Goal: Task Accomplishment & Management: Use online tool/utility

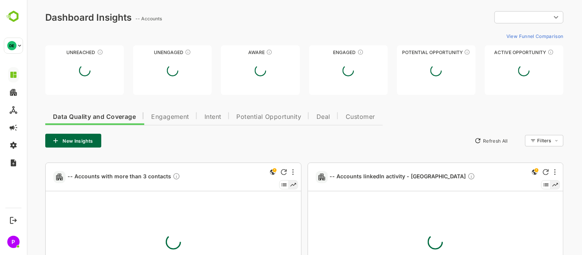
type input "**********"
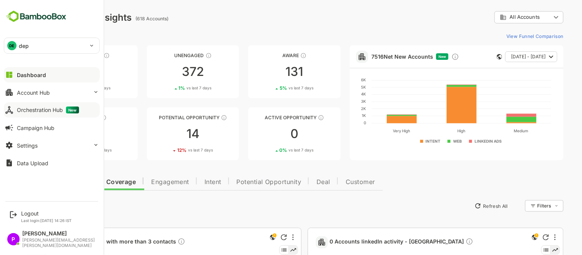
click at [37, 109] on div "Orchestration Hub New" at bounding box center [48, 110] width 62 height 7
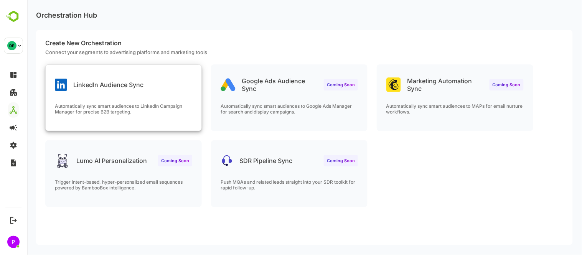
click at [144, 89] on div "LinkedIn Audience Sync" at bounding box center [123, 79] width 156 height 28
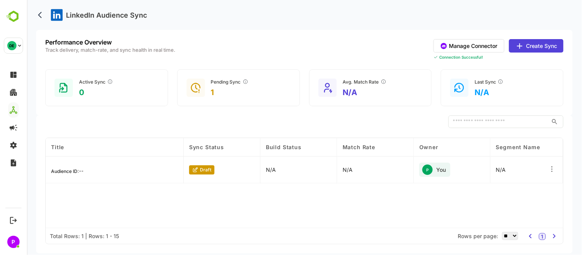
click at [541, 45] on button "Create Sync" at bounding box center [535, 45] width 54 height 13
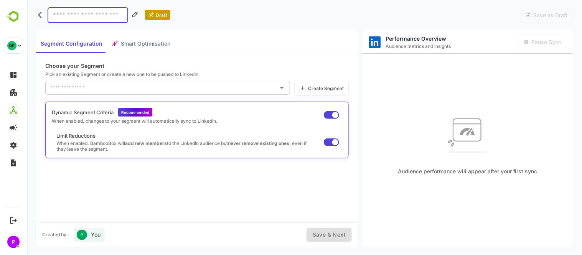
click at [310, 87] on span "Create Segment" at bounding box center [324, 88] width 38 height 6
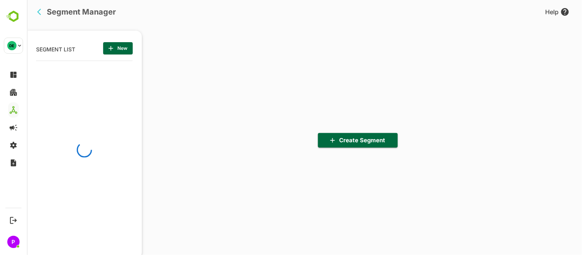
scroll to position [177, 95]
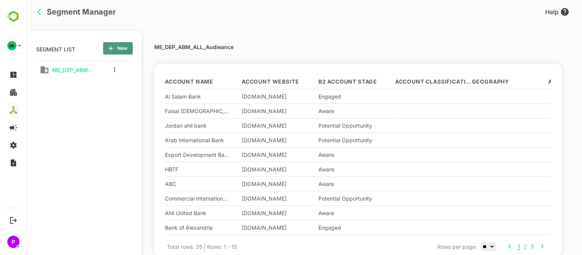
click at [125, 48] on span "New" at bounding box center [117, 48] width 17 height 10
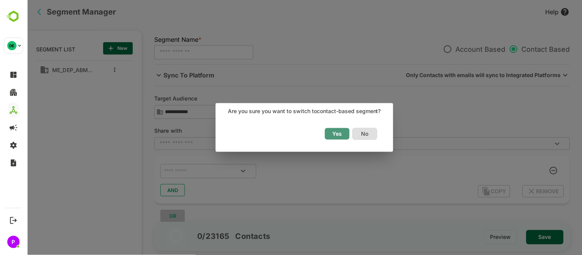
click at [336, 133] on span "Yes" at bounding box center [336, 134] width 17 height 10
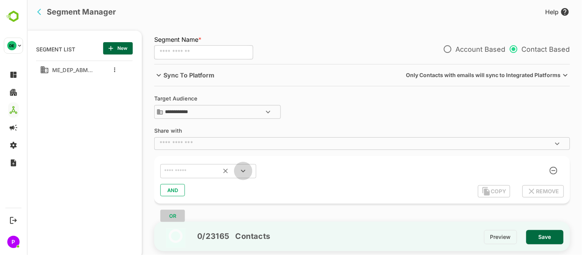
click at [244, 170] on icon "Open" at bounding box center [242, 170] width 9 height 9
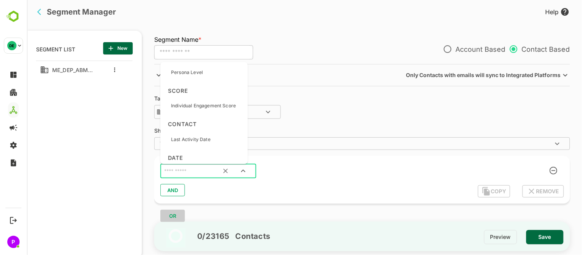
scroll to position [1434, 0]
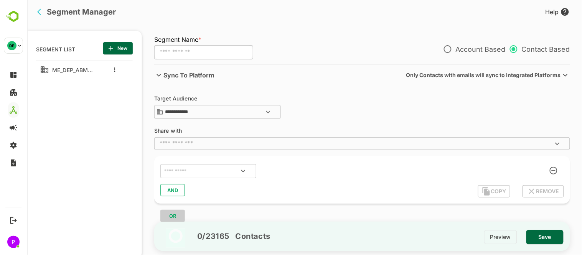
click at [481, 111] on div "**********" at bounding box center [362, 108] width 416 height 25
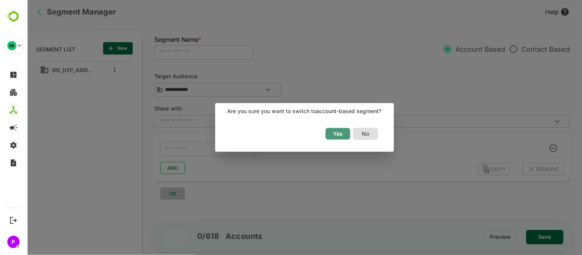
click at [339, 132] on span "Yes" at bounding box center [337, 134] width 17 height 10
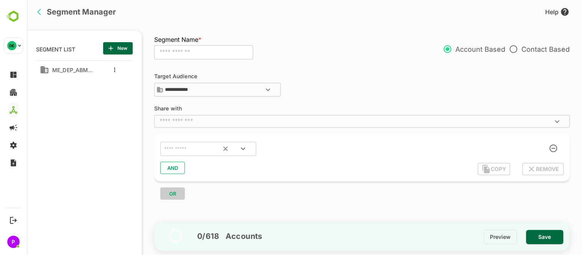
click at [245, 148] on icon "Open" at bounding box center [242, 148] width 9 height 9
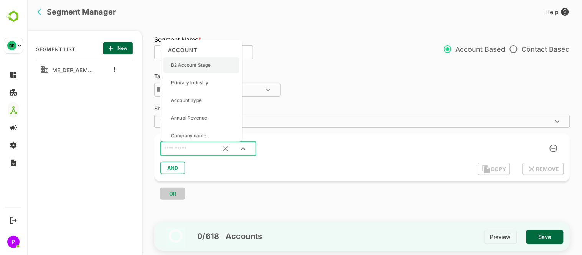
click at [203, 68] on p "B2 Account Stage" at bounding box center [190, 65] width 39 height 7
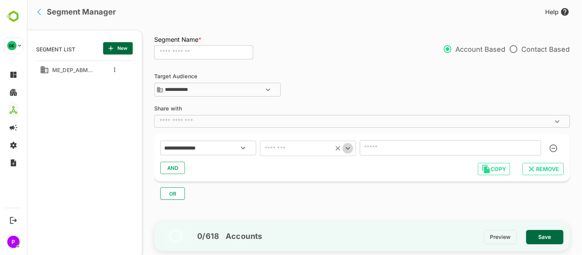
click at [347, 147] on icon "Open" at bounding box center [347, 148] width 9 height 9
click at [317, 166] on li "includes" at bounding box center [308, 168] width 96 height 14
type input "********"
click at [533, 147] on icon "Open" at bounding box center [532, 147] width 9 height 9
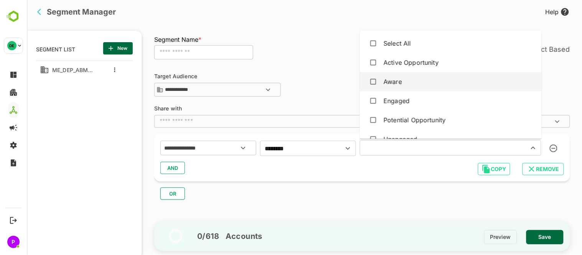
scroll to position [32, 0]
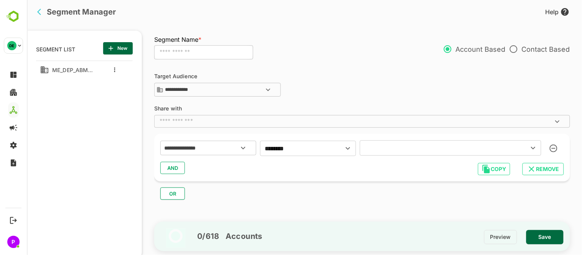
click at [408, 176] on div "**********" at bounding box center [362, 158] width 416 height 48
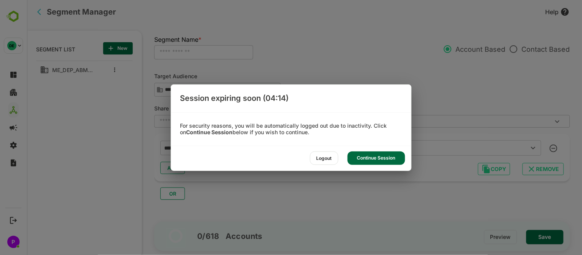
click at [378, 161] on div "Continue Session" at bounding box center [376, 157] width 58 height 13
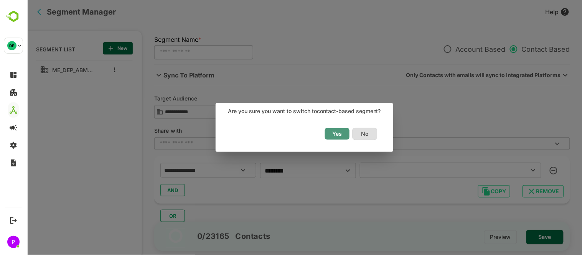
drag, startPoint x: 339, startPoint y: 128, endPoint x: 330, endPoint y: 133, distance: 9.4
drag, startPoint x: 330, startPoint y: 133, endPoint x: 315, endPoint y: 136, distance: 16.2
click at [315, 136] on div "Yes No" at bounding box center [302, 137] width 174 height 28
click at [339, 137] on span "Yes" at bounding box center [336, 134] width 17 height 10
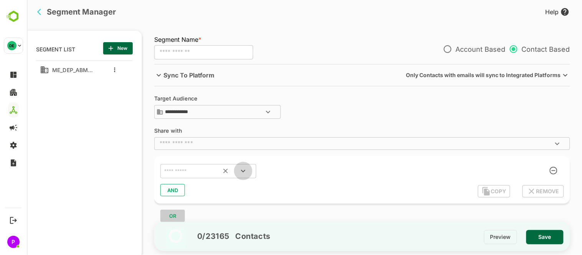
click at [239, 172] on icon "Open" at bounding box center [242, 170] width 9 height 9
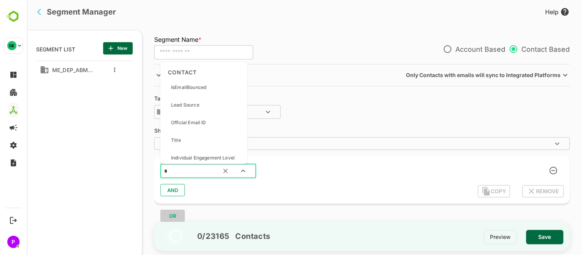
type input "*"
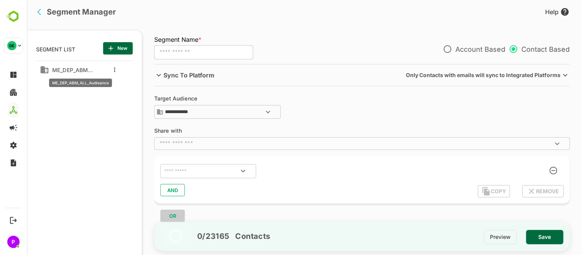
click at [67, 71] on span "ME_DEP_ABM_ALL_Audieance" at bounding box center [71, 70] width 44 height 7
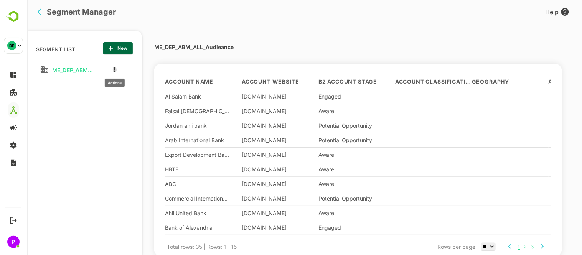
click at [114, 71] on icon "more actions" at bounding box center [114, 69] width 1 height 5
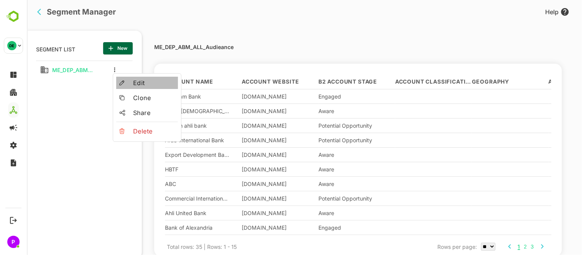
click at [127, 86] on li "Edit" at bounding box center [147, 83] width 62 height 12
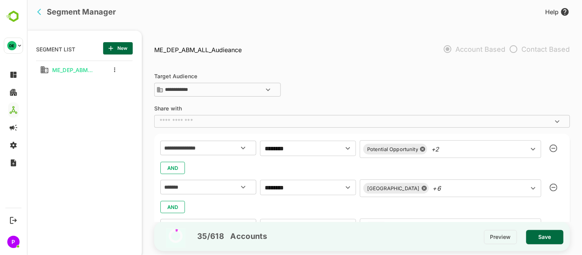
scroll to position [55, 0]
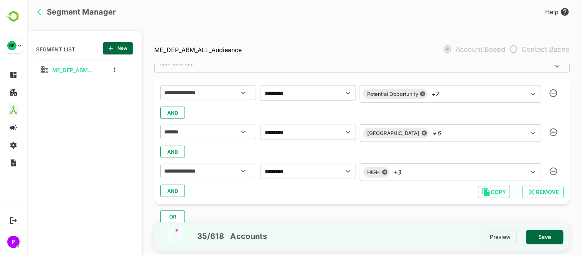
click at [177, 194] on span "AND" at bounding box center [172, 191] width 12 height 10
click at [243, 209] on icon "Open" at bounding box center [242, 210] width 9 height 9
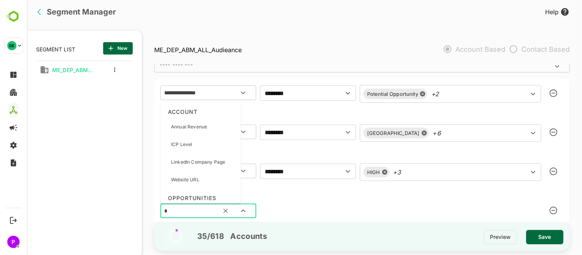
type input "**"
click at [198, 161] on div "Labels" at bounding box center [194, 160] width 63 height 16
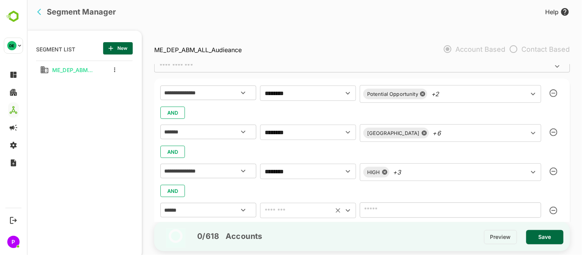
click at [349, 211] on icon "Open" at bounding box center [347, 210] width 9 height 9
click at [282, 150] on li "includes" at bounding box center [308, 150] width 96 height 14
type input "********"
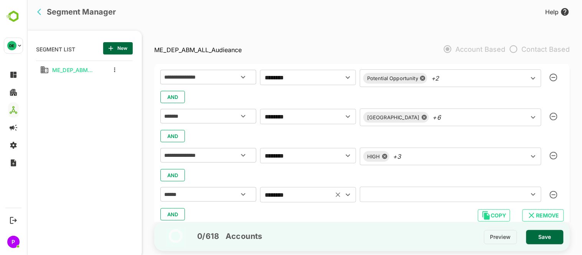
scroll to position [94, 0]
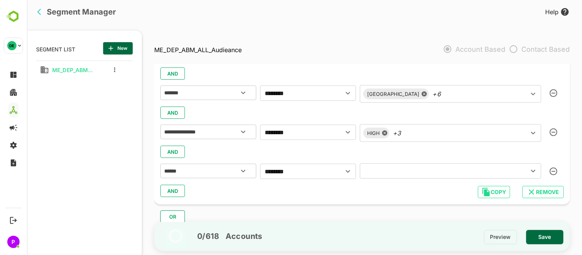
click at [534, 171] on icon "Open" at bounding box center [532, 170] width 9 height 9
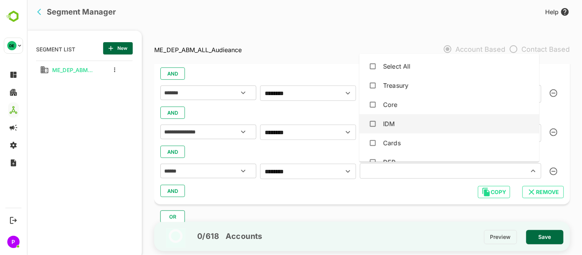
click at [434, 121] on div "IDM" at bounding box center [449, 124] width 168 height 15
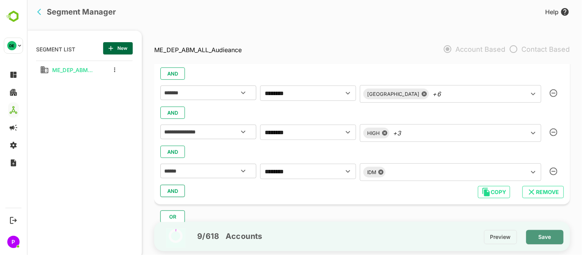
click at [544, 238] on span "Save" at bounding box center [544, 237] width 25 height 10
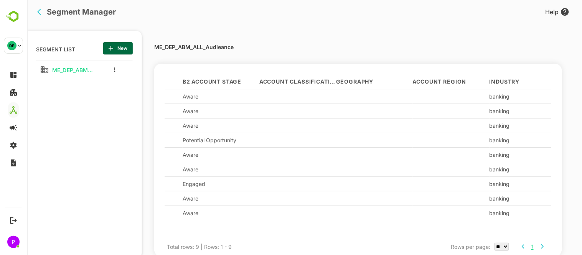
scroll to position [0, 0]
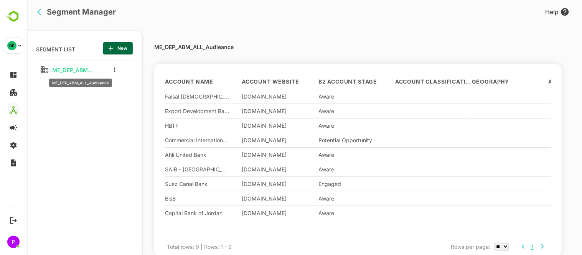
click at [66, 70] on span "ME_DEP_ABM_ALL_Audieance" at bounding box center [71, 70] width 44 height 7
click at [500, 249] on select "** ** ** ***" at bounding box center [501, 247] width 15 height 8
select select "***"
click at [494, 243] on select "** ** ** ***" at bounding box center [501, 247] width 15 height 8
click at [113, 70] on button "more actions" at bounding box center [114, 69] width 4 height 7
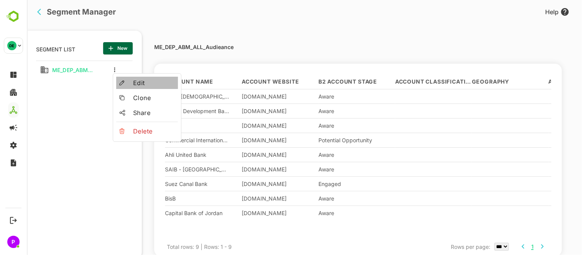
click at [128, 82] on div at bounding box center [126, 82] width 14 height 5
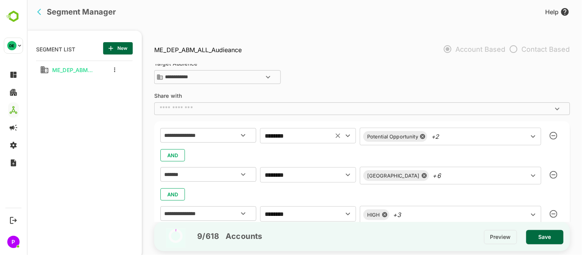
scroll to position [13, 0]
click at [446, 136] on div "Potential Opportunity +2 ​" at bounding box center [449, 136] width 181 height 18
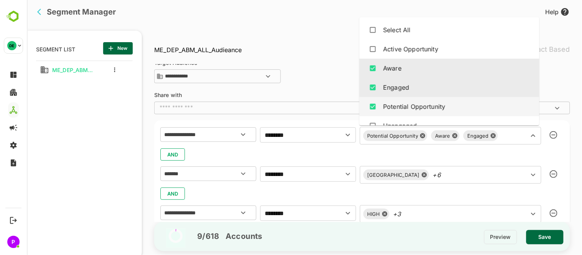
click at [415, 178] on div "Bahrain +6 ​" at bounding box center [449, 175] width 181 height 18
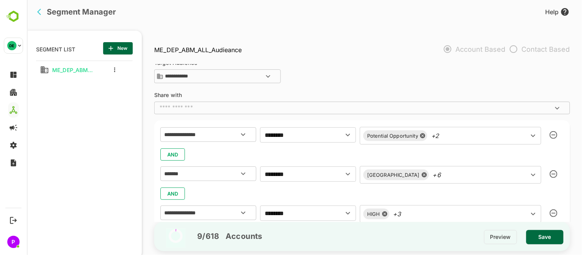
click at [331, 90] on div "**********" at bounding box center [365, 143] width 423 height 158
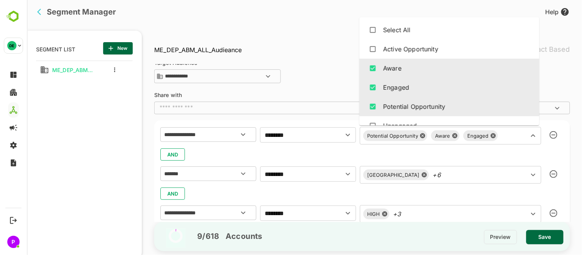
click at [461, 135] on div "Potential Opportunity Aware Engaged ​" at bounding box center [449, 136] width 181 height 18
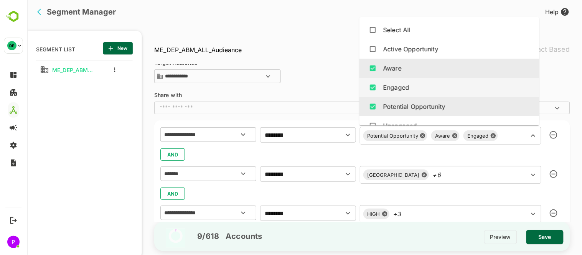
scroll to position [32, 0]
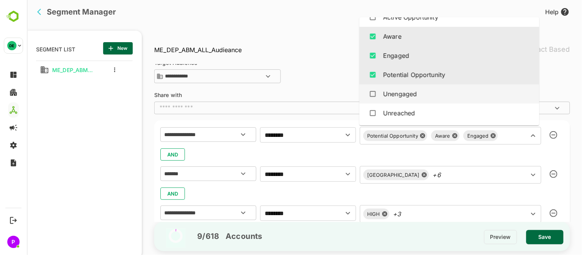
click at [380, 93] on div "Unengaged" at bounding box center [449, 94] width 168 height 15
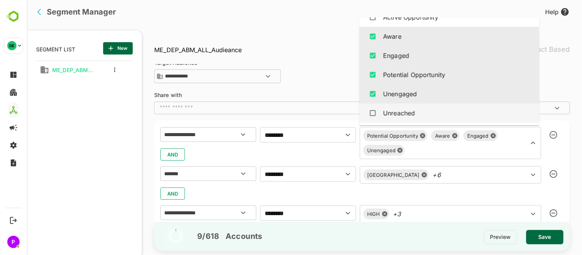
click at [382, 109] on div "Unreached" at bounding box center [449, 113] width 168 height 15
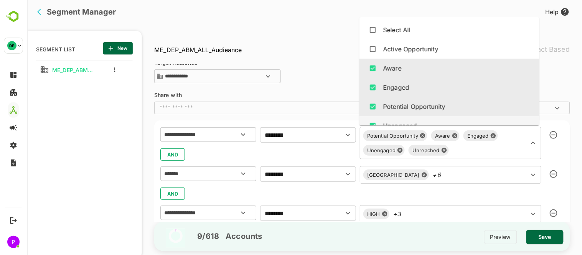
scroll to position [0, 0]
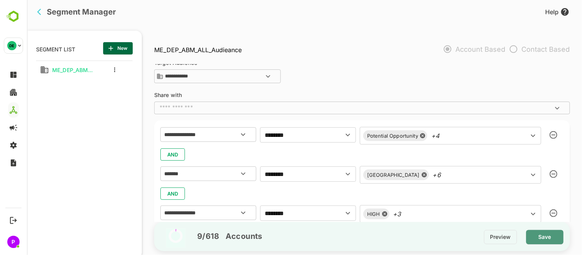
click at [542, 235] on span "Save" at bounding box center [544, 237] width 25 height 10
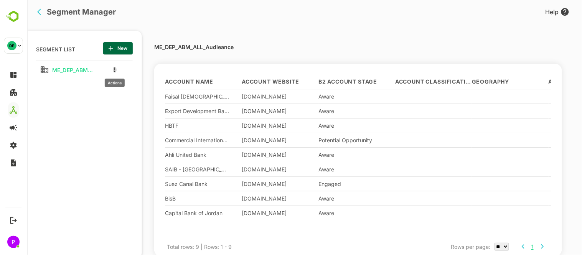
click at [114, 68] on icon "more actions" at bounding box center [114, 69] width 1 height 5
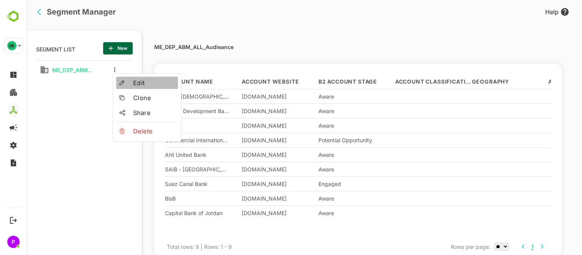
click at [128, 86] on li "Edit" at bounding box center [147, 83] width 62 height 12
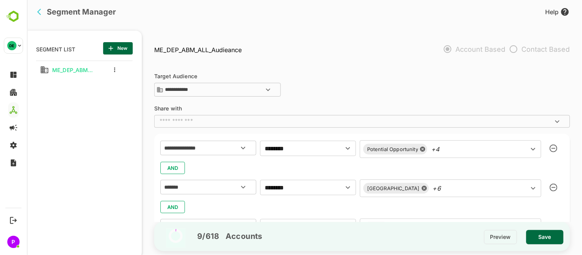
click at [457, 149] on div "Potential Opportunity +4 ​" at bounding box center [449, 149] width 181 height 18
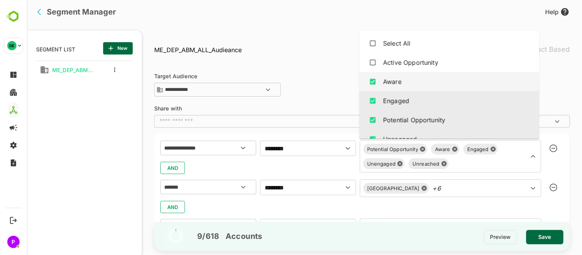
scroll to position [32, 0]
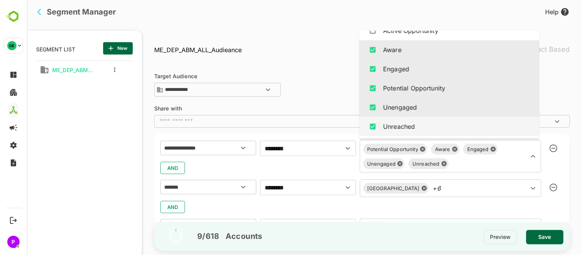
click at [464, 188] on div "Bahrain +6 ​" at bounding box center [449, 188] width 181 height 18
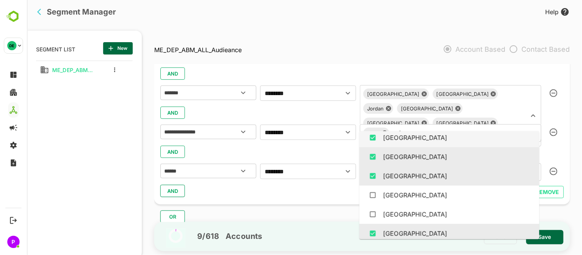
scroll to position [257, 0]
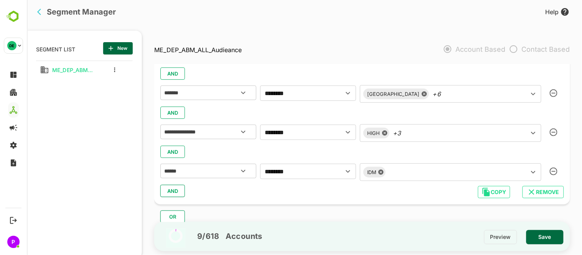
click at [581, 94] on div "**********" at bounding box center [367, 146] width 427 height 222
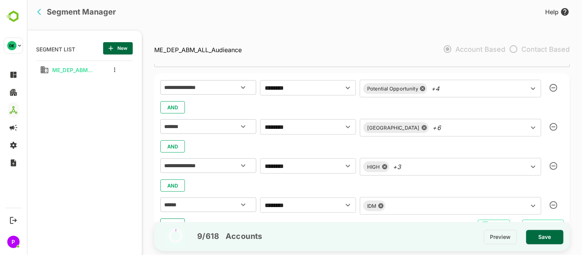
scroll to position [61, 0]
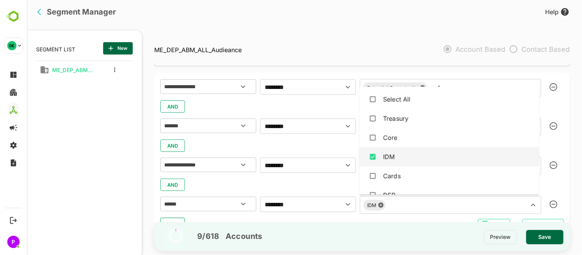
click at [415, 207] on input "text" at bounding box center [452, 205] width 128 height 11
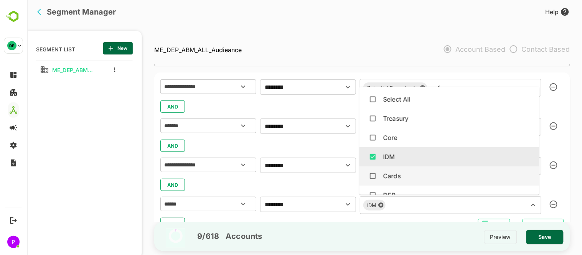
click at [536, 239] on span "Save" at bounding box center [544, 237] width 25 height 10
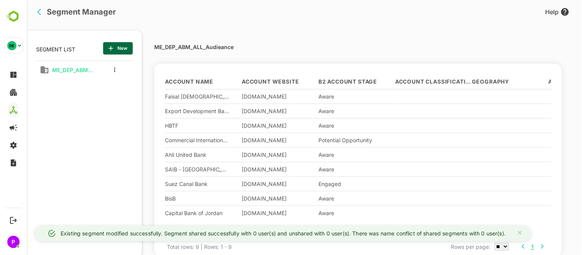
click at [107, 48] on icon "button" at bounding box center [111, 48] width 8 height 8
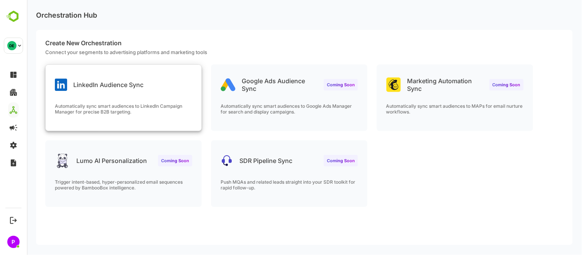
scroll to position [0, 0]
click at [87, 82] on p "LinkedIn Audience Sync" at bounding box center [108, 85] width 70 height 8
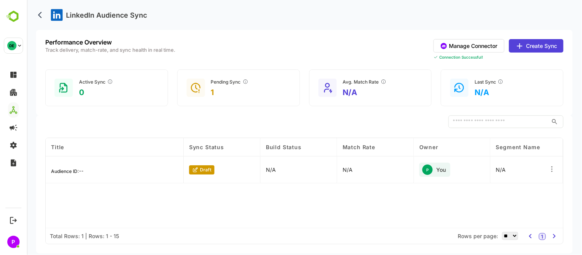
click at [549, 44] on button "Create Sync" at bounding box center [535, 45] width 54 height 13
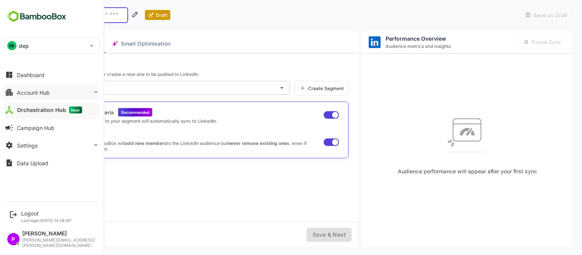
click at [19, 90] on div "Account Hub" at bounding box center [33, 92] width 33 height 7
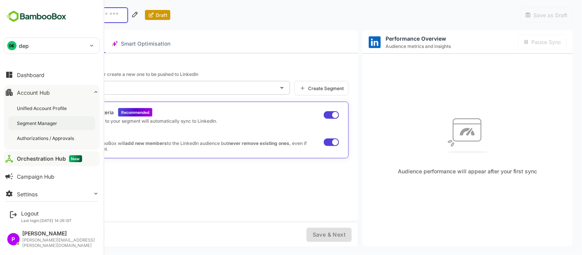
click at [36, 128] on div "Segment Manager" at bounding box center [51, 123] width 87 height 14
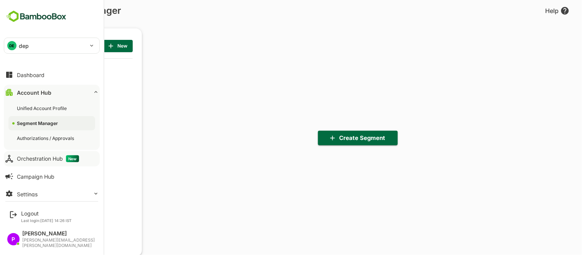
scroll to position [177, 95]
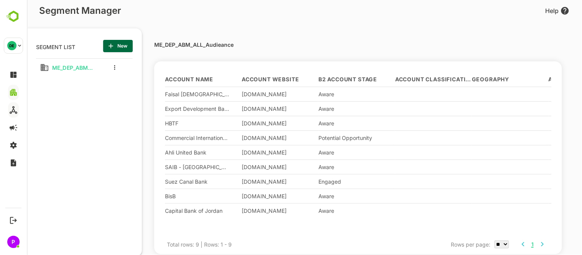
click at [124, 44] on span "New" at bounding box center [117, 46] width 17 height 10
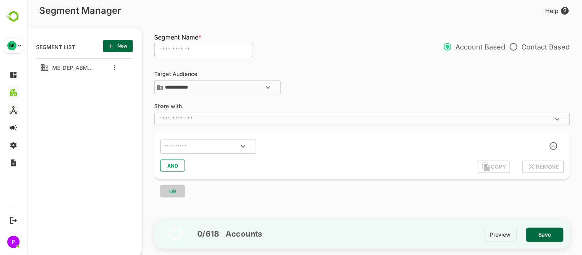
click at [192, 49] on input "text" at bounding box center [203, 50] width 99 height 15
click at [181, 49] on input "**********" at bounding box center [203, 50] width 99 height 15
type input "**********"
click at [315, 68] on div "**********" at bounding box center [365, 141] width 423 height 158
click at [245, 146] on icon "Open" at bounding box center [242, 146] width 9 height 9
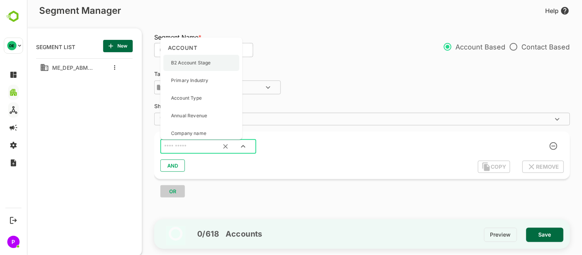
click at [217, 66] on div "B2 Account Stage" at bounding box center [201, 63] width 76 height 16
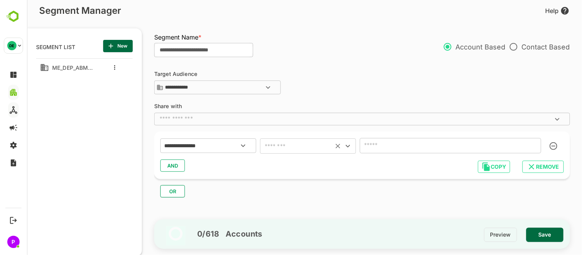
click at [347, 144] on icon "Open" at bounding box center [347, 145] width 9 height 9
click at [241, 141] on icon "Open" at bounding box center [242, 145] width 9 height 9
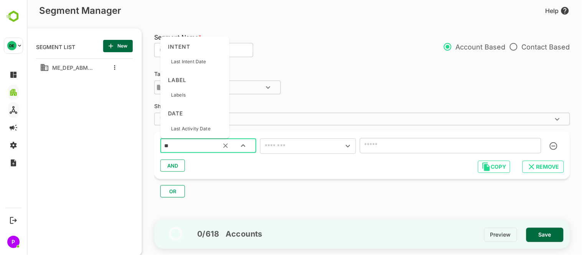
type input "***"
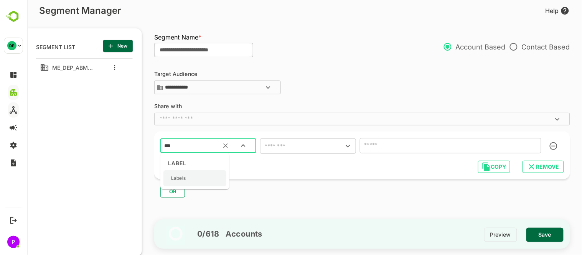
click at [182, 177] on p "Labels" at bounding box center [178, 178] width 15 height 7
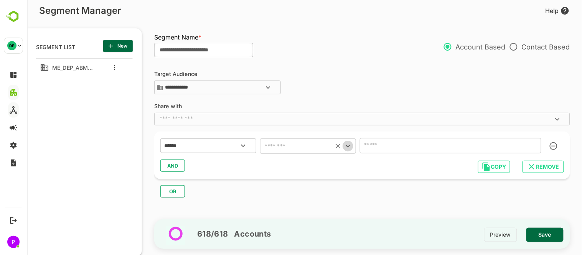
click at [347, 146] on icon "Open" at bounding box center [347, 146] width 4 height 3
click at [307, 159] on li "includes" at bounding box center [308, 165] width 96 height 14
type input "********"
click at [531, 145] on icon "Open" at bounding box center [532, 146] width 4 height 3
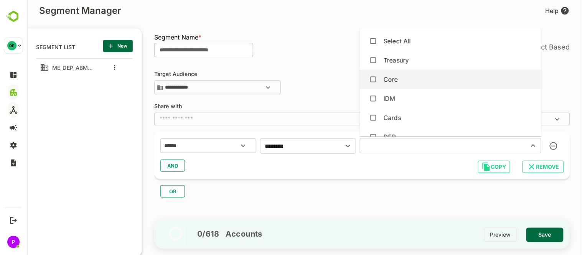
scroll to position [13, 0]
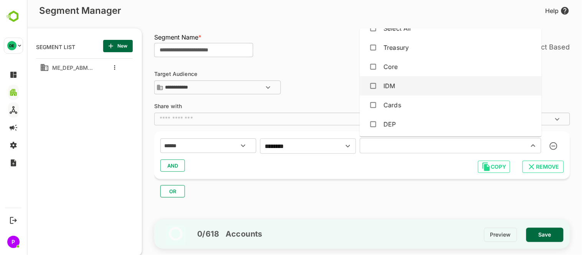
click at [413, 81] on div "IDM" at bounding box center [449, 86] width 169 height 15
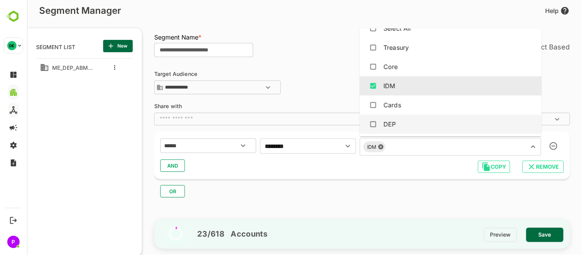
click at [219, 174] on div "****** ​ ******** ​ IDM ​ AND COPY REMOVE" at bounding box center [362, 156] width 416 height 48
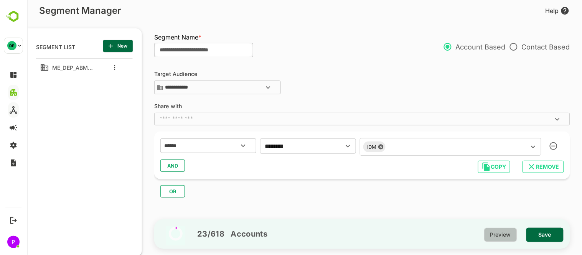
click at [500, 240] on button "Preview" at bounding box center [499, 235] width 33 height 14
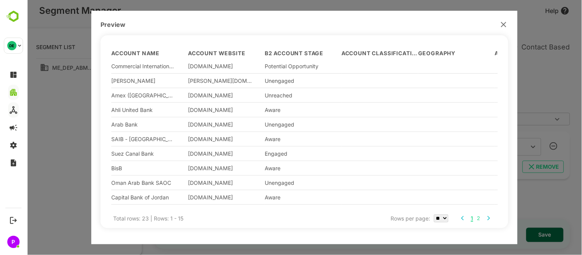
scroll to position [72, 0]
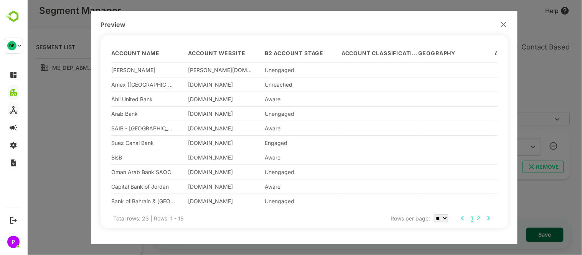
click at [501, 23] on icon "button" at bounding box center [502, 24] width 5 height 5
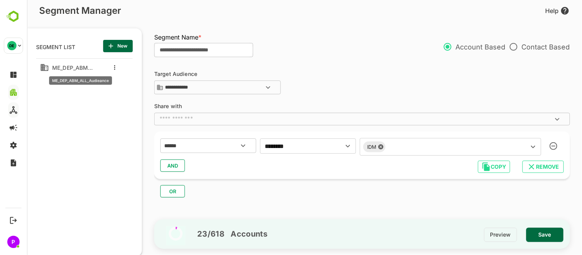
click at [72, 70] on span "ME_DEP_ABM_ALL_Audieance" at bounding box center [71, 67] width 44 height 7
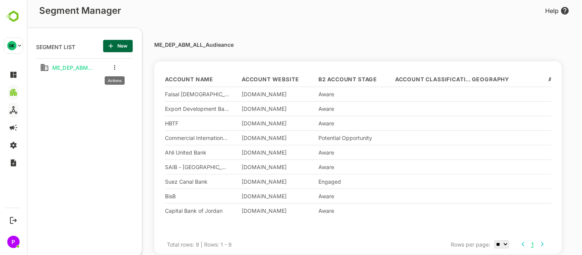
click at [113, 68] on button "more actions" at bounding box center [114, 67] width 4 height 7
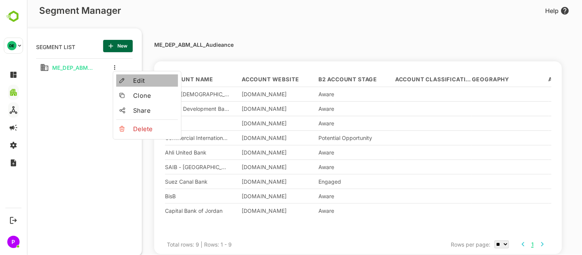
click at [130, 82] on div at bounding box center [126, 80] width 14 height 5
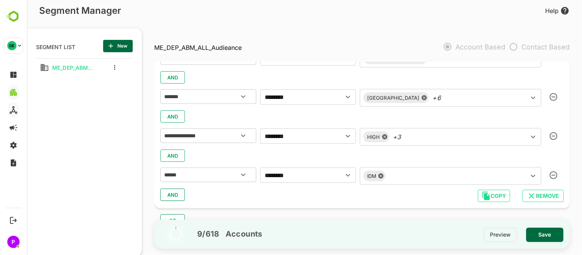
scroll to position [95, 0]
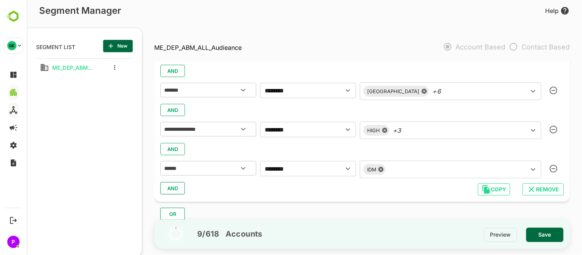
click at [379, 170] on icon at bounding box center [380, 169] width 5 height 5
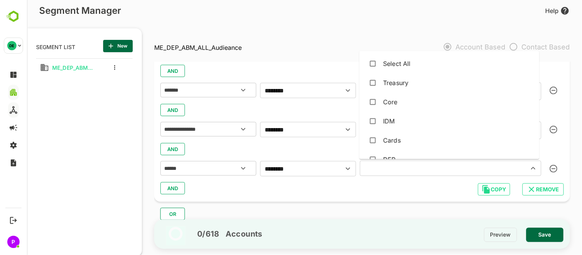
click at [397, 170] on input "text" at bounding box center [439, 168] width 154 height 11
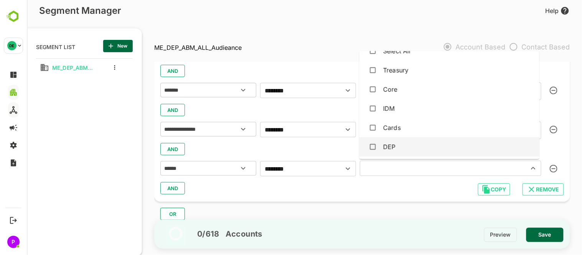
click at [391, 144] on div "DEP" at bounding box center [389, 146] width 12 height 9
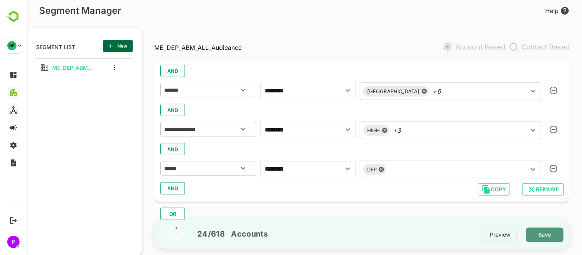
click at [546, 233] on span "Save" at bounding box center [544, 235] width 25 height 10
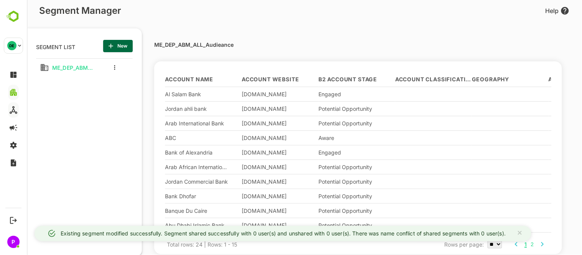
scroll to position [72, 0]
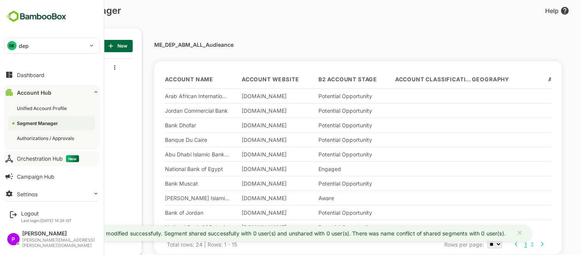
click at [44, 123] on div "Segment Manager" at bounding box center [38, 123] width 43 height 7
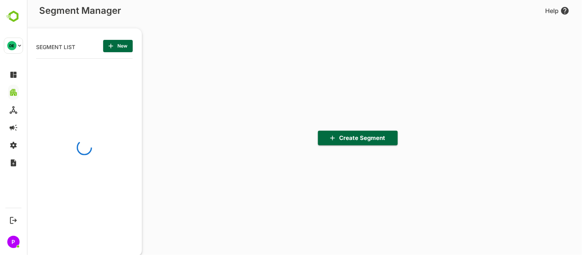
scroll to position [177, 95]
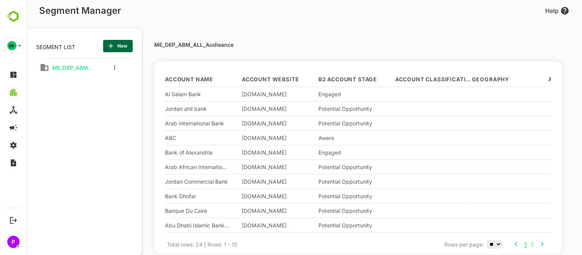
click at [119, 42] on span "New" at bounding box center [117, 46] width 17 height 10
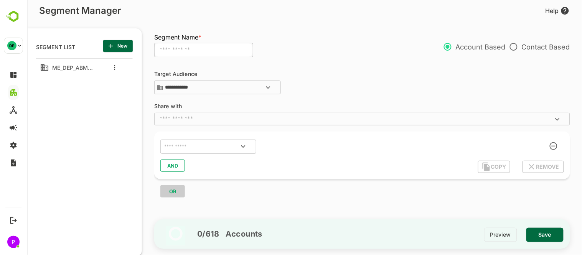
click at [188, 47] on input "text" at bounding box center [203, 50] width 99 height 15
type input "**********"
click at [249, 143] on button "Open" at bounding box center [242, 146] width 18 height 18
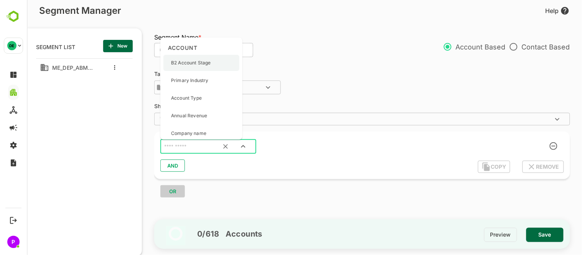
click at [198, 62] on p "B2 Account Stage" at bounding box center [190, 62] width 39 height 7
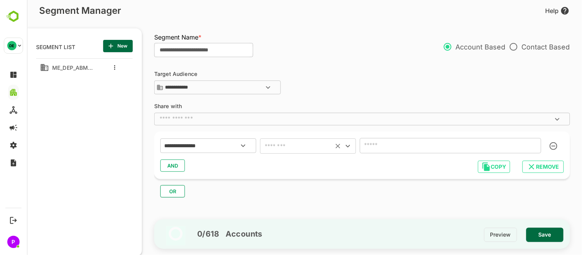
click at [349, 148] on icon "Open" at bounding box center [347, 145] width 9 height 9
click at [288, 166] on li "includes" at bounding box center [308, 165] width 96 height 14
type input "********"
click at [533, 142] on icon "Open" at bounding box center [532, 145] width 9 height 9
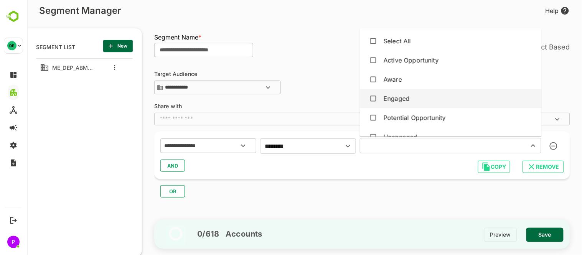
click at [401, 97] on div "Engaged" at bounding box center [396, 98] width 26 height 9
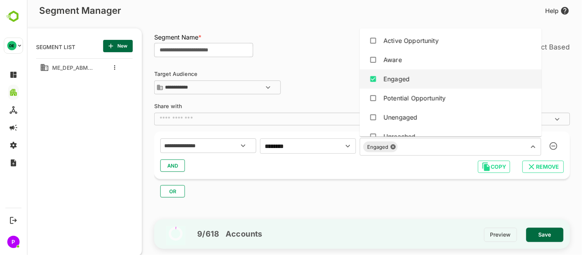
scroll to position [21, 0]
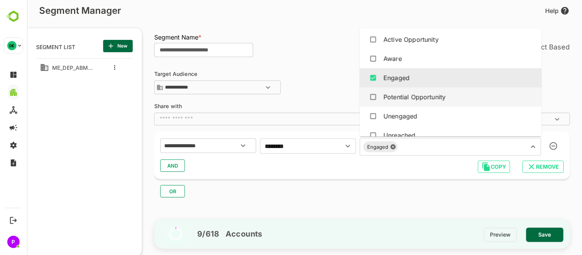
click at [401, 97] on div "Potential Opportunity" at bounding box center [414, 96] width 62 height 9
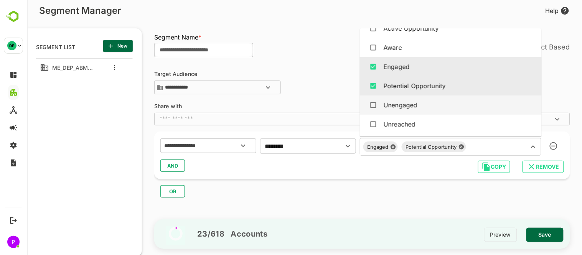
click at [395, 102] on div "Unengaged" at bounding box center [400, 104] width 34 height 9
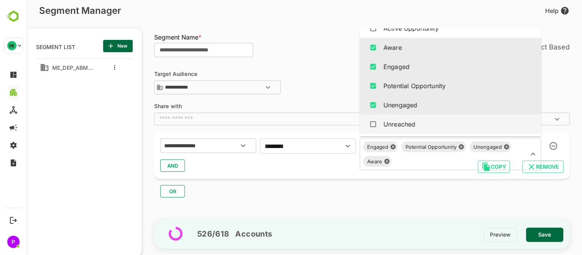
click at [396, 125] on div "Unreached" at bounding box center [399, 124] width 32 height 9
click at [319, 100] on div "**********" at bounding box center [365, 141] width 423 height 158
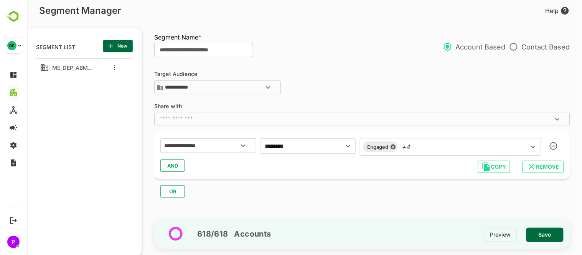
click at [436, 150] on div "Engaged +4 ​" at bounding box center [449, 147] width 181 height 18
click at [173, 166] on span "AND" at bounding box center [172, 166] width 12 height 10
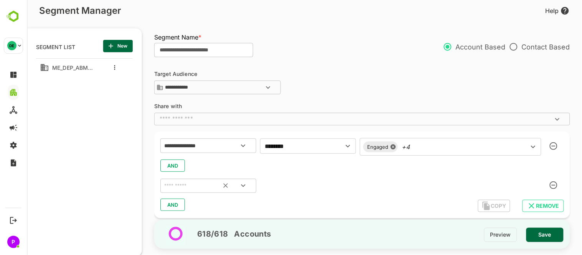
click at [242, 185] on icon "Open" at bounding box center [242, 185] width 9 height 9
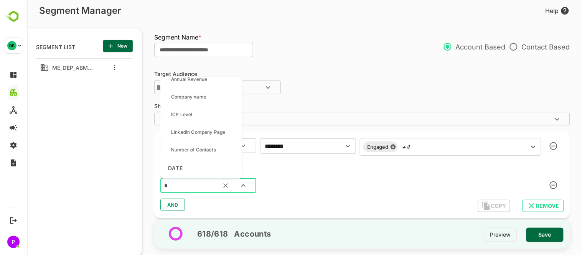
scroll to position [0, 0]
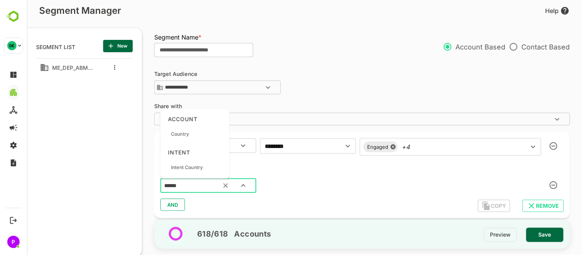
type input "*******"
click at [204, 132] on div "Country" at bounding box center [194, 134] width 63 height 16
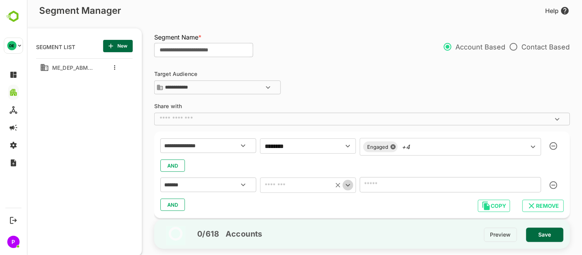
click at [346, 186] on icon "Open" at bounding box center [347, 185] width 4 height 3
click at [286, 126] on li "includes" at bounding box center [308, 125] width 96 height 14
type input "********"
click at [532, 185] on icon "Open" at bounding box center [532, 185] width 4 height 3
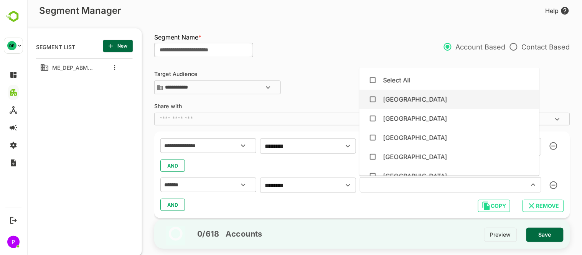
click at [401, 95] on div "[GEOGRAPHIC_DATA]" at bounding box center [415, 99] width 64 height 9
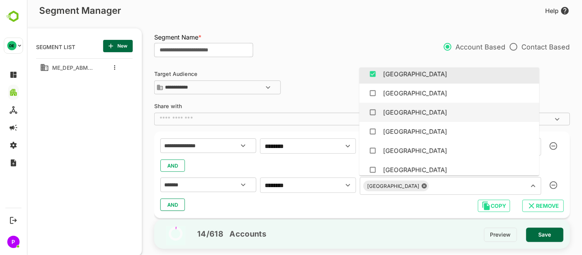
scroll to position [26, 0]
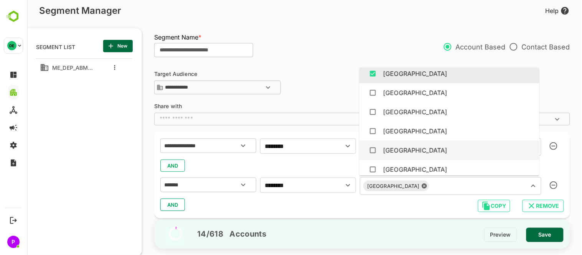
click at [397, 146] on div "[GEOGRAPHIC_DATA]" at bounding box center [415, 150] width 64 height 9
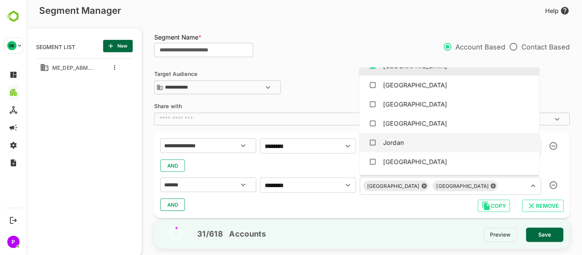
scroll to position [115, 0]
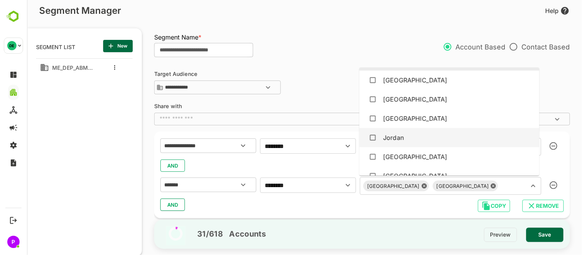
click at [407, 135] on div "Jordan" at bounding box center [449, 137] width 168 height 15
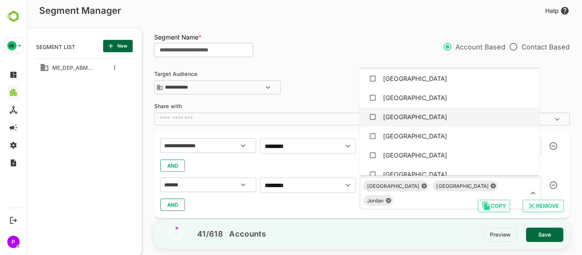
scroll to position [196, 0]
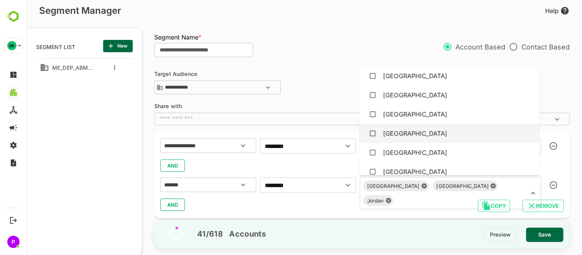
click at [401, 135] on div "[GEOGRAPHIC_DATA]" at bounding box center [449, 133] width 168 height 15
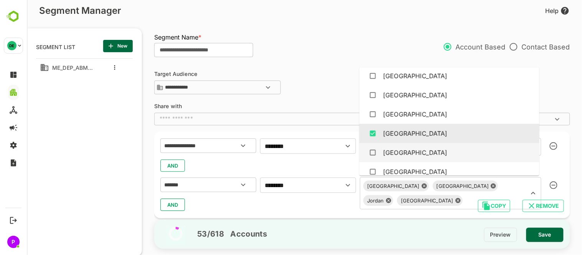
click at [404, 150] on div "[GEOGRAPHIC_DATA]" at bounding box center [449, 152] width 168 height 15
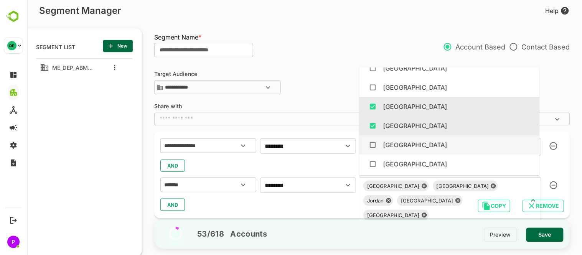
scroll to position [223, 0]
click at [401, 146] on div "[GEOGRAPHIC_DATA]" at bounding box center [415, 144] width 64 height 9
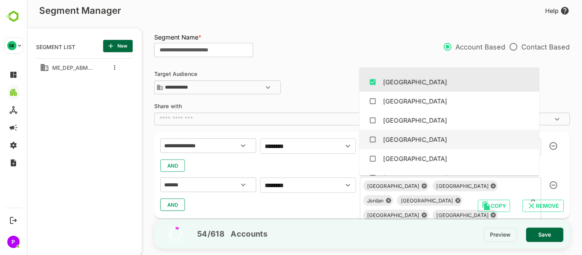
scroll to position [286, 0]
click at [411, 135] on div "[GEOGRAPHIC_DATA]" at bounding box center [415, 139] width 64 height 9
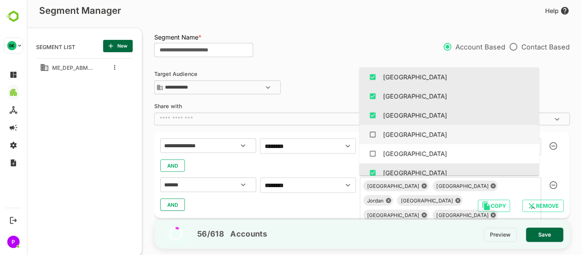
scroll to position [319, 0]
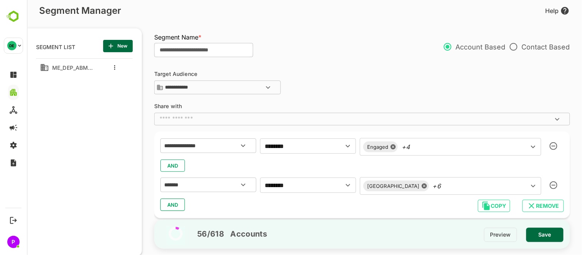
click at [328, 89] on div "**********" at bounding box center [362, 83] width 416 height 25
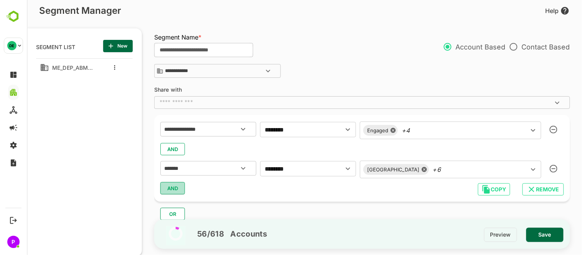
click at [182, 192] on button "AND" at bounding box center [172, 188] width 25 height 12
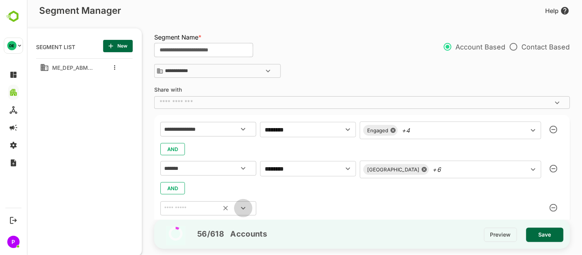
click at [243, 208] on icon "Open" at bounding box center [242, 208] width 9 height 9
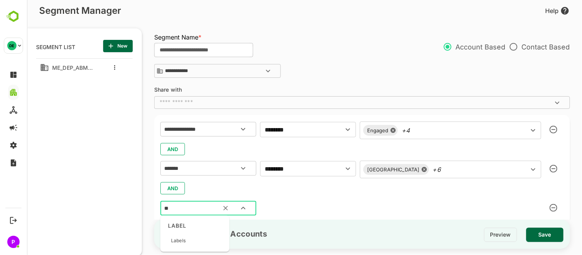
type input "***"
click at [196, 240] on div "Labels" at bounding box center [194, 241] width 63 height 16
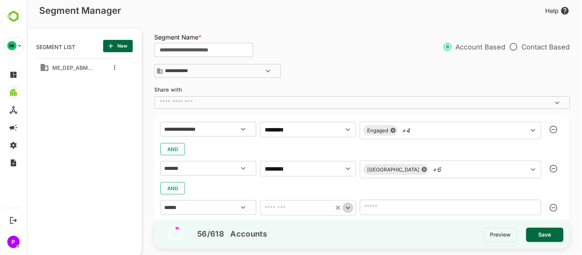
click at [348, 210] on icon "Open" at bounding box center [347, 207] width 9 height 9
click at [283, 146] on li "includes" at bounding box center [308, 147] width 96 height 14
type input "********"
click at [533, 210] on icon "Open" at bounding box center [532, 207] width 9 height 9
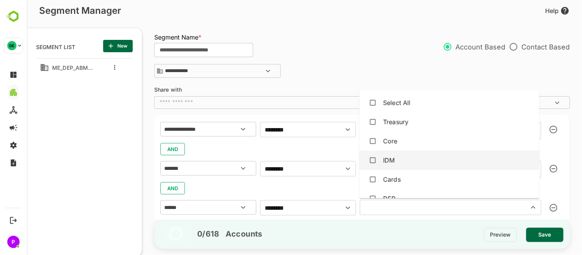
click at [439, 163] on div "IDM" at bounding box center [449, 160] width 168 height 15
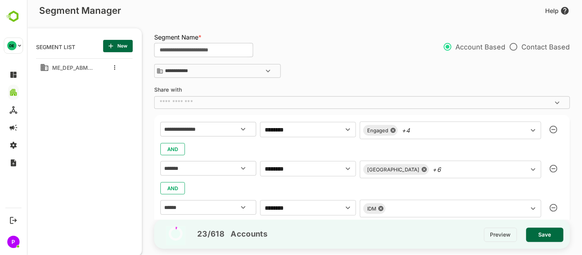
click at [365, 61] on div "**********" at bounding box center [362, 50] width 416 height 23
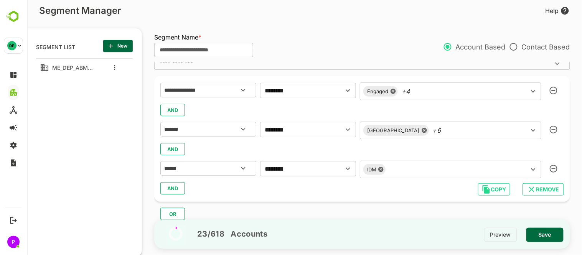
click at [171, 192] on span "AND" at bounding box center [172, 188] width 12 height 10
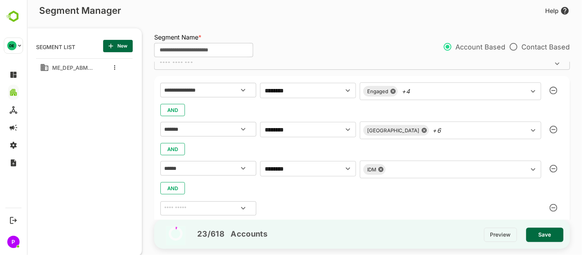
scroll to position [95, 0]
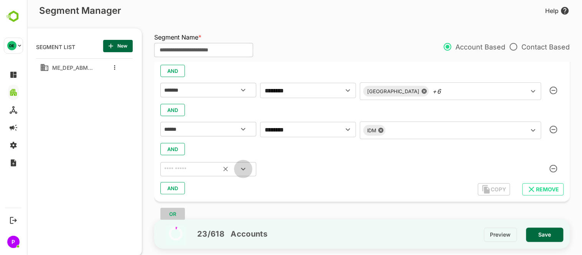
click at [243, 166] on icon "Open" at bounding box center [242, 168] width 9 height 9
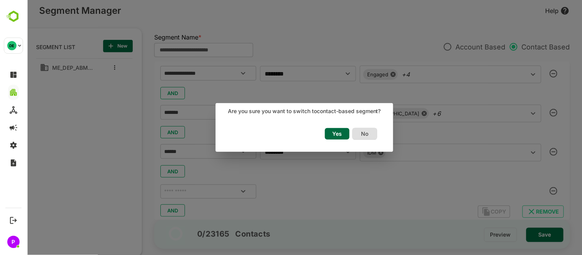
scroll to position [117, 0]
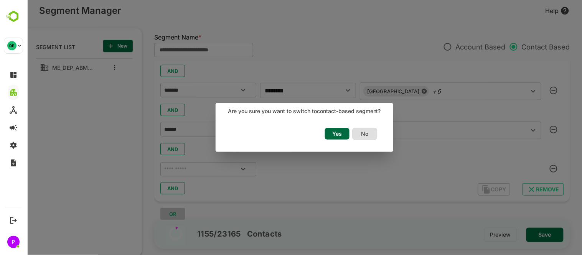
click at [334, 136] on span "Yes" at bounding box center [336, 134] width 17 height 10
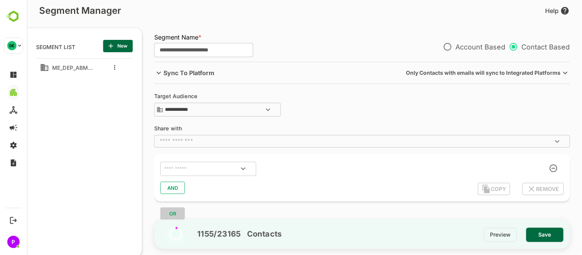
scroll to position [0, 0]
click at [240, 171] on icon "Open" at bounding box center [242, 168] width 9 height 9
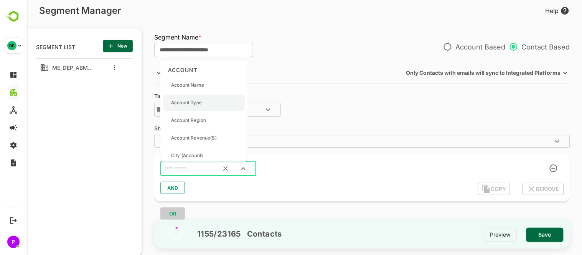
click at [201, 106] on div "Account Type" at bounding box center [203, 103] width 81 height 16
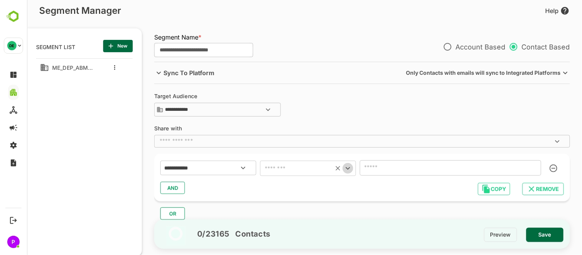
click at [349, 169] on icon "Open" at bounding box center [347, 168] width 9 height 9
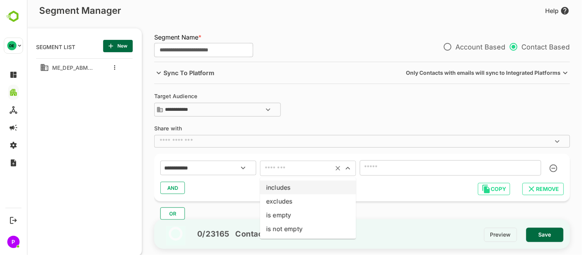
click at [296, 193] on li "includes" at bounding box center [308, 188] width 96 height 14
type input "********"
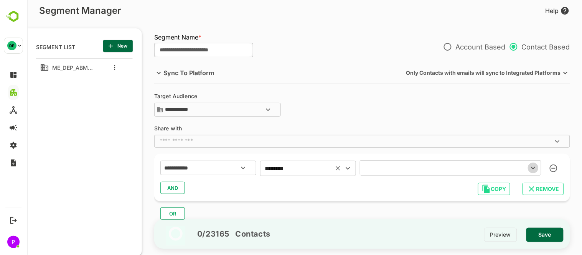
click at [531, 166] on icon "Open" at bounding box center [532, 167] width 9 height 9
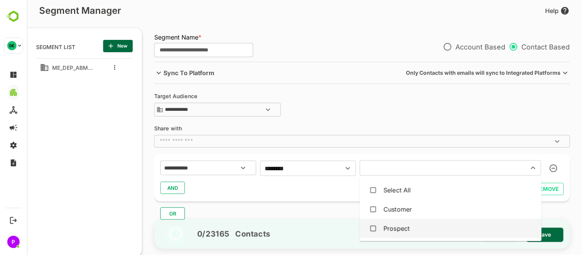
click at [419, 224] on div "Prospect" at bounding box center [449, 228] width 169 height 15
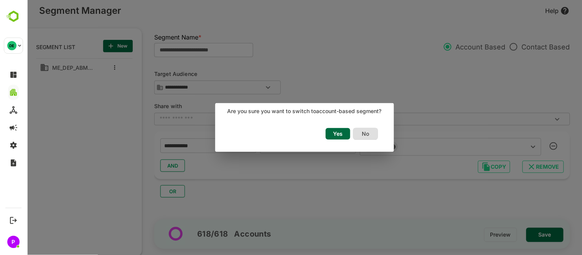
click at [341, 135] on span "Yes" at bounding box center [337, 134] width 17 height 10
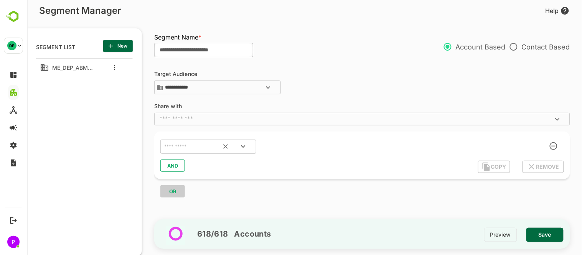
click at [247, 145] on icon "Open" at bounding box center [242, 146] width 9 height 9
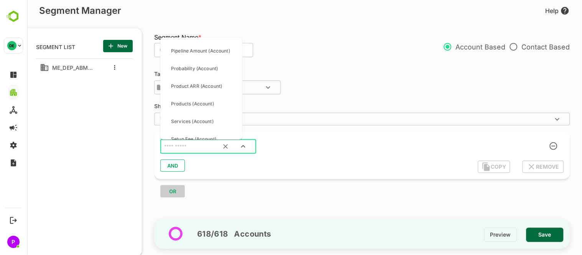
scroll to position [836, 0]
click at [373, 83] on div "**********" at bounding box center [362, 83] width 416 height 25
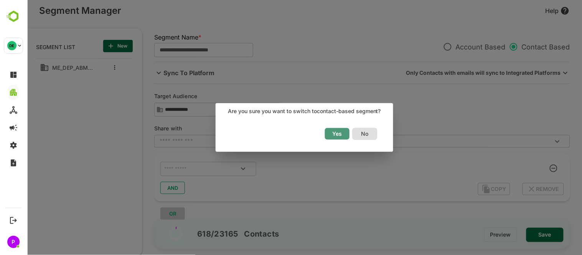
click at [338, 134] on span "Yes" at bounding box center [336, 134] width 17 height 10
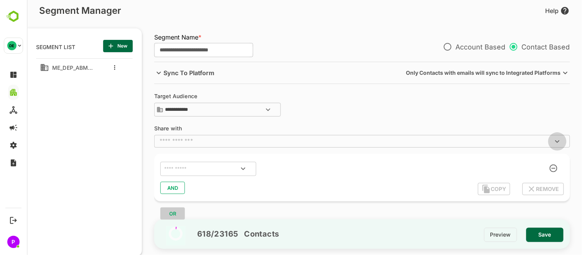
click at [557, 142] on icon "Open" at bounding box center [556, 141] width 9 height 9
click at [437, 113] on div "**********" at bounding box center [362, 106] width 416 height 25
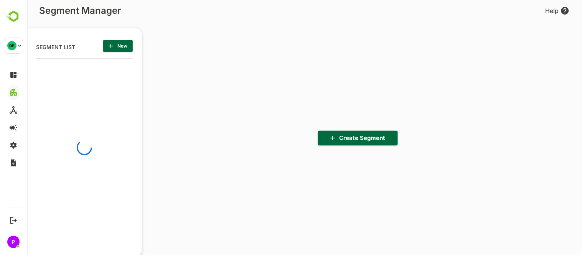
scroll to position [177, 95]
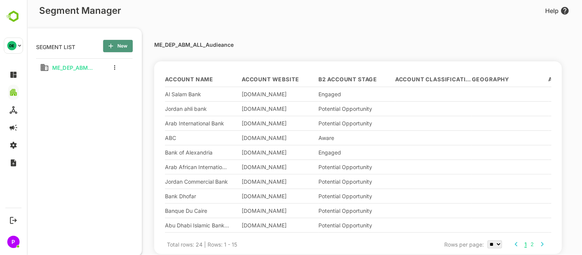
click at [122, 46] on span "New" at bounding box center [117, 46] width 17 height 10
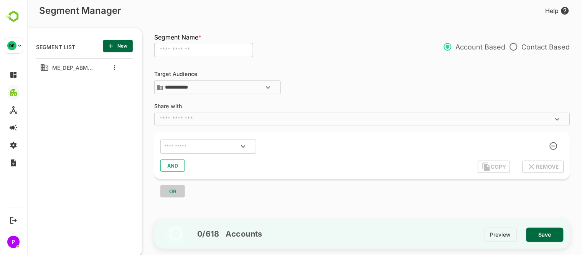
click at [184, 50] on input "text" at bounding box center [203, 50] width 99 height 15
type input "**********"
click at [244, 144] on icon "Open" at bounding box center [242, 146] width 9 height 9
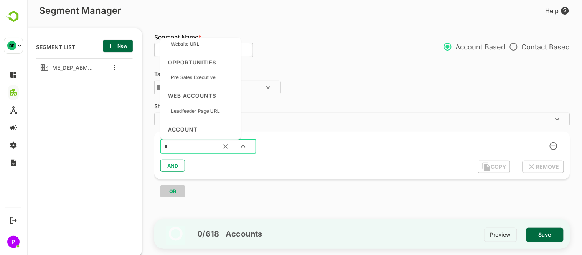
scroll to position [0, 0]
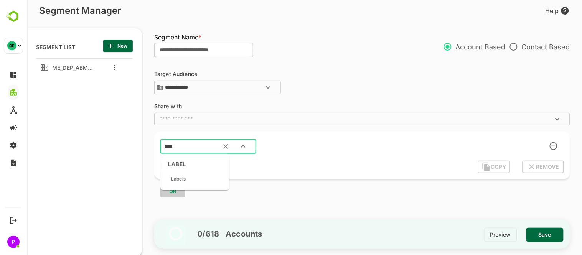
type input "*****"
click at [195, 167] on ag "LABEL" at bounding box center [194, 164] width 63 height 14
click at [183, 181] on p "Labels" at bounding box center [178, 179] width 15 height 7
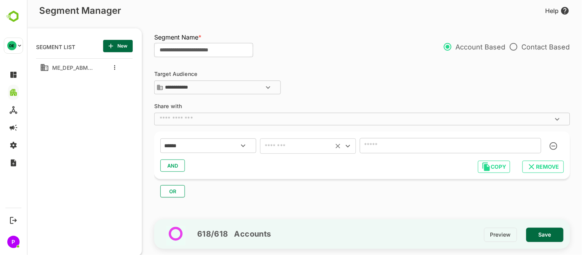
click at [350, 149] on icon "Open" at bounding box center [347, 145] width 9 height 9
click at [320, 164] on li "includes" at bounding box center [308, 165] width 96 height 14
type input "********"
click at [531, 148] on icon "Open" at bounding box center [532, 145] width 9 height 9
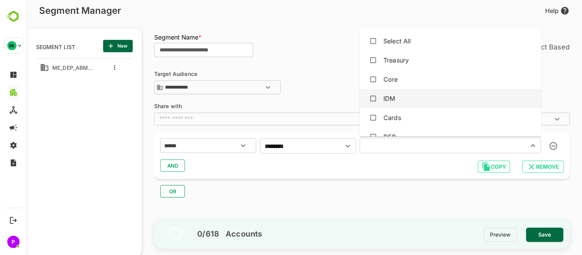
click at [408, 93] on div "IDM" at bounding box center [449, 98] width 169 height 15
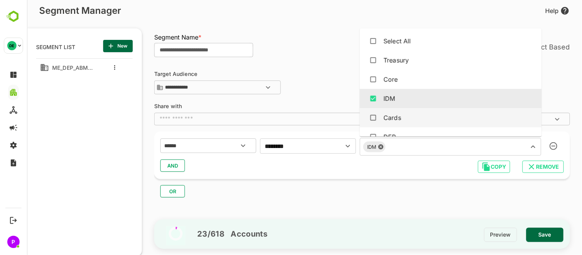
click at [175, 164] on span "AND" at bounding box center [172, 166] width 12 height 10
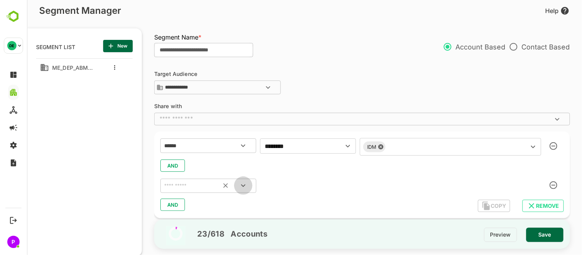
click at [244, 186] on icon "Open" at bounding box center [242, 185] width 9 height 9
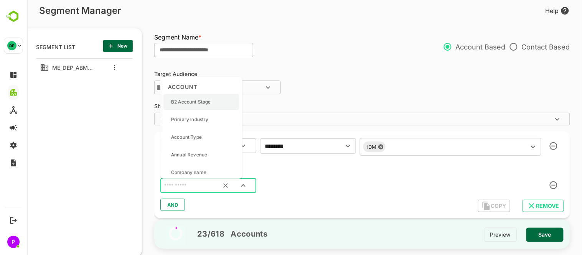
click at [217, 104] on div "B2 Account Stage" at bounding box center [201, 102] width 76 height 16
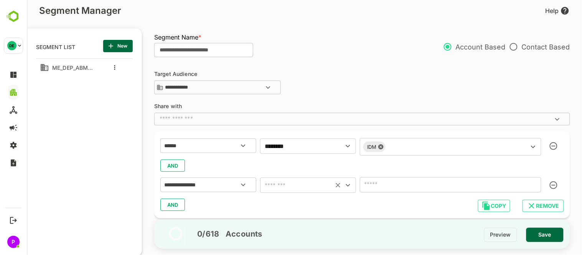
click at [349, 184] on icon "Open" at bounding box center [347, 185] width 9 height 9
click at [283, 128] on li "includes" at bounding box center [308, 125] width 96 height 14
type input "********"
click at [533, 184] on icon "Open" at bounding box center [532, 184] width 9 height 9
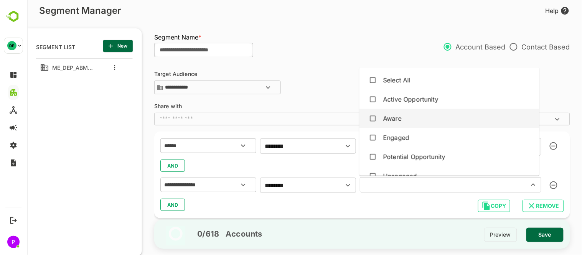
click at [415, 113] on div "Aware" at bounding box center [449, 118] width 168 height 15
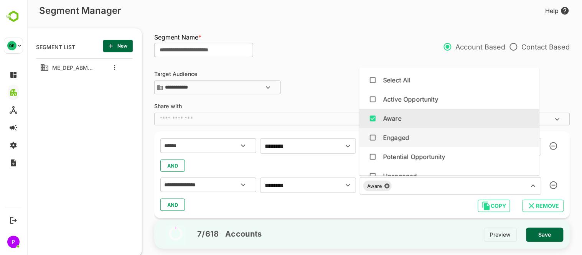
click at [424, 133] on div "Engaged" at bounding box center [449, 137] width 168 height 15
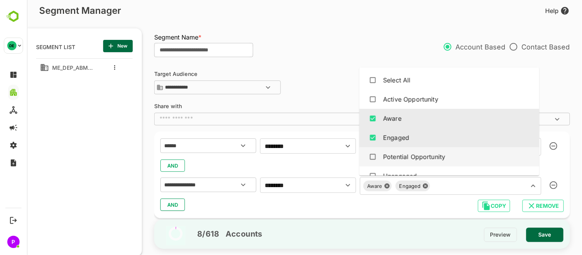
click at [436, 154] on div "Potential Opportunity" at bounding box center [414, 156] width 62 height 9
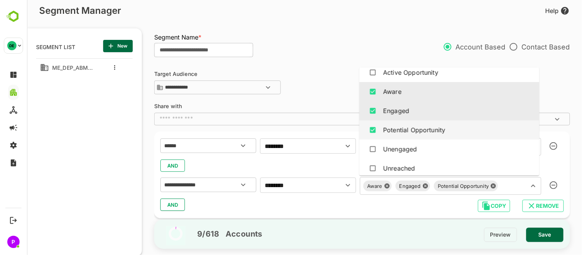
scroll to position [28, 0]
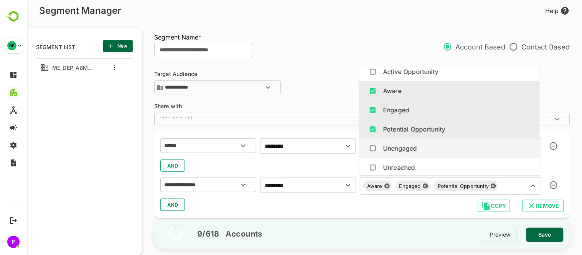
click at [436, 154] on div "Unengaged" at bounding box center [449, 148] width 168 height 15
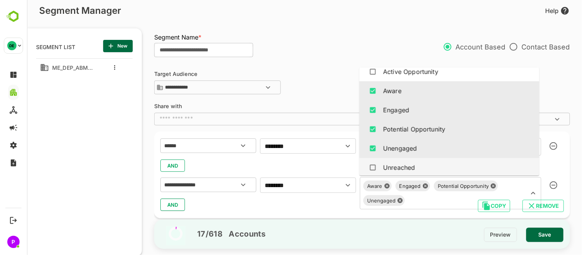
click at [445, 169] on div "Unreached" at bounding box center [449, 167] width 168 height 15
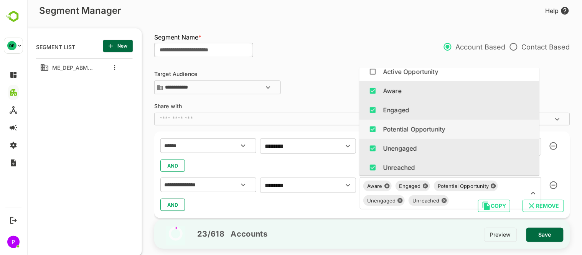
scroll to position [32, 0]
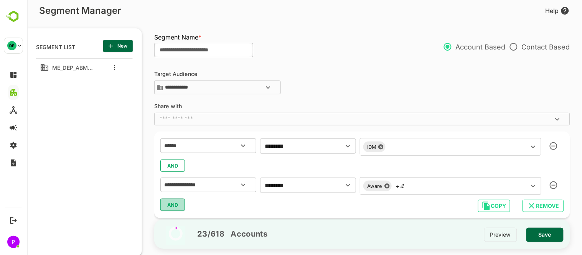
click at [178, 201] on button "AND" at bounding box center [172, 205] width 25 height 12
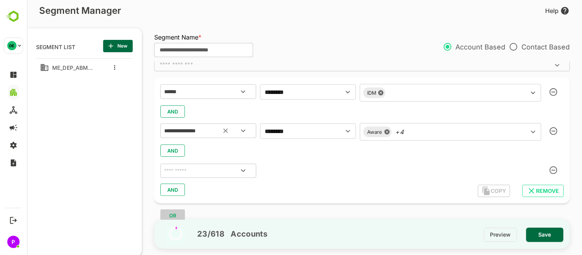
scroll to position [56, 0]
click at [242, 169] on icon "Open" at bounding box center [242, 168] width 9 height 9
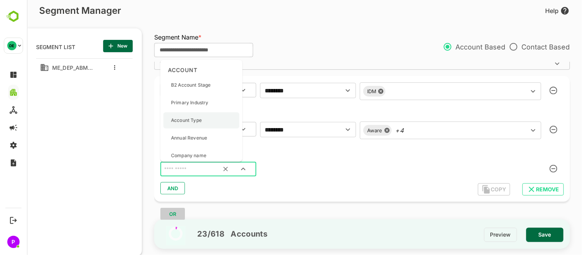
click at [200, 122] on p "Account Type" at bounding box center [186, 120] width 31 height 7
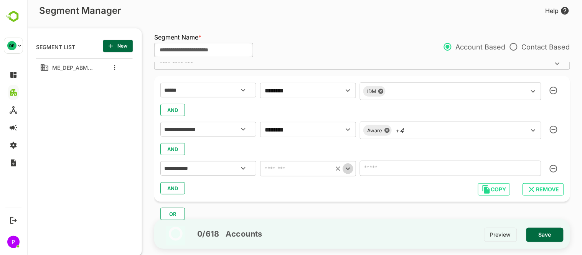
click at [350, 173] on icon "Open" at bounding box center [347, 168] width 9 height 9
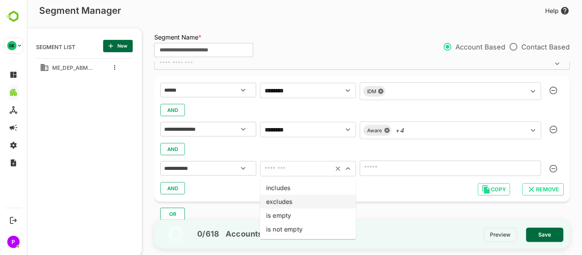
click at [316, 196] on li "excludes" at bounding box center [308, 202] width 96 height 14
type input "********"
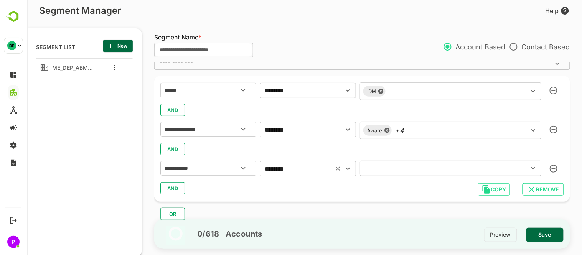
click at [533, 168] on icon "Open" at bounding box center [532, 168] width 4 height 3
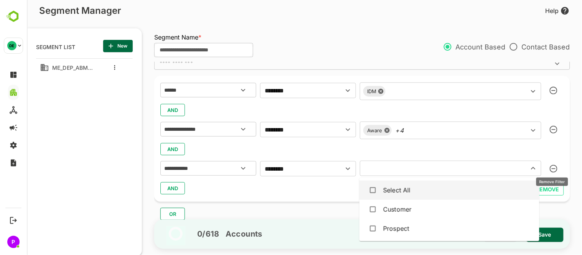
click at [549, 168] on icon "button" at bounding box center [553, 169] width 8 height 8
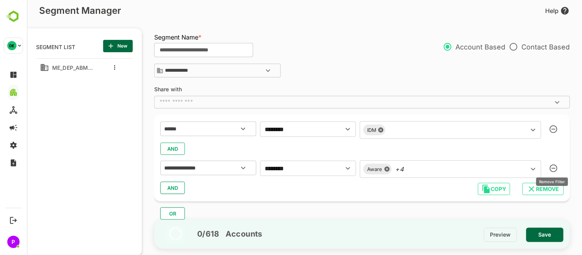
scroll to position [16, 0]
click at [170, 191] on span "AND" at bounding box center [172, 188] width 12 height 10
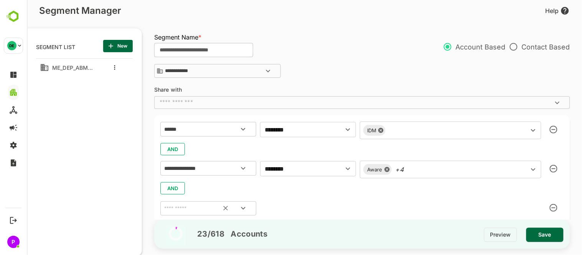
click at [247, 206] on button "Open" at bounding box center [242, 208] width 18 height 18
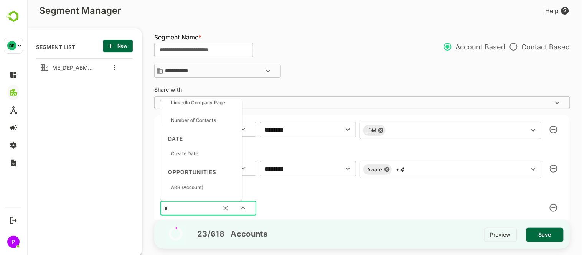
scroll to position [0, 0]
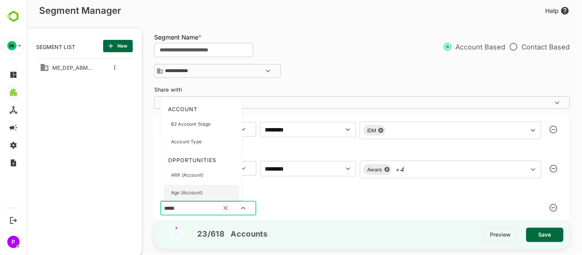
type input "******"
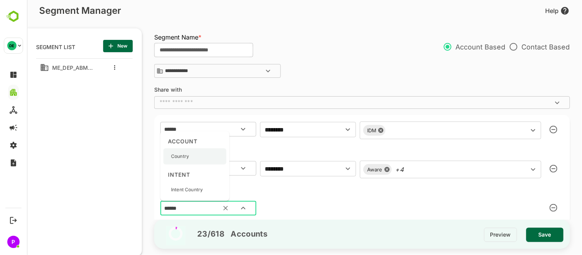
click at [189, 156] on div "Country" at bounding box center [194, 156] width 63 height 16
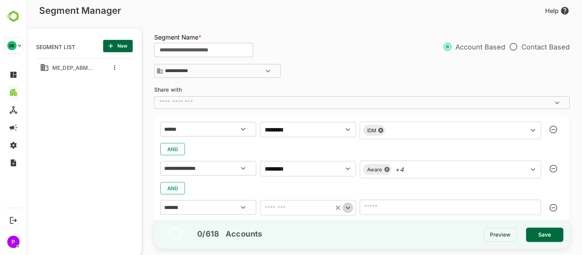
click at [350, 206] on icon "Open" at bounding box center [347, 207] width 9 height 9
click at [311, 143] on li "includes" at bounding box center [308, 147] width 96 height 14
type input "********"
click at [534, 211] on icon "Open" at bounding box center [532, 207] width 9 height 9
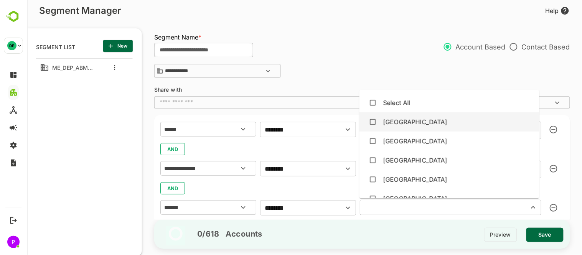
click at [418, 123] on div "[GEOGRAPHIC_DATA]" at bounding box center [449, 122] width 168 height 15
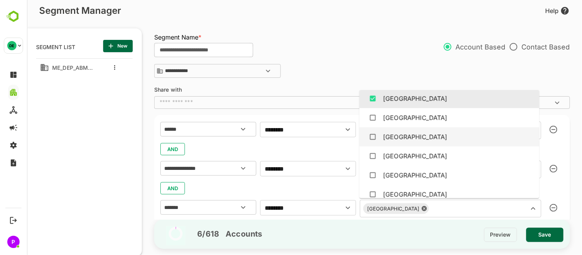
scroll to position [24, 0]
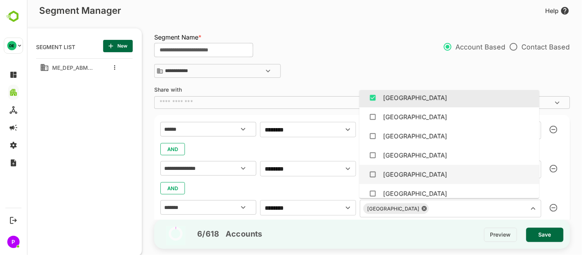
click at [431, 167] on div "[GEOGRAPHIC_DATA]" at bounding box center [449, 174] width 168 height 15
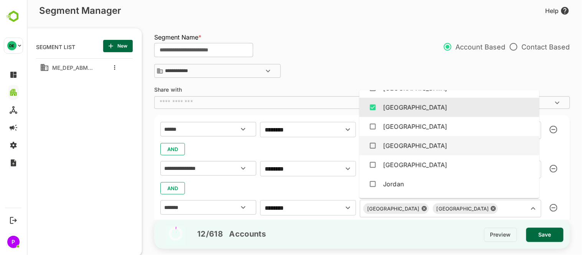
scroll to position [97, 0]
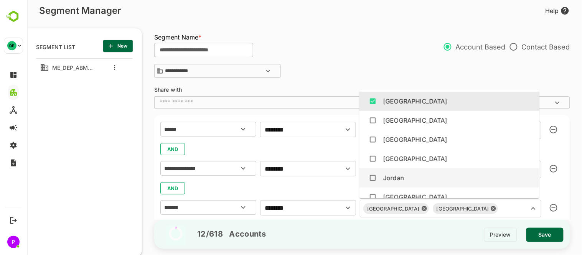
click at [429, 177] on div "Jordan" at bounding box center [449, 178] width 168 height 15
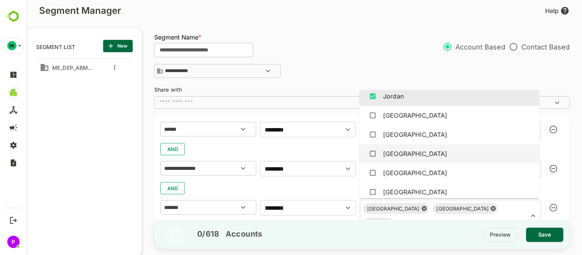
scroll to position [185, 0]
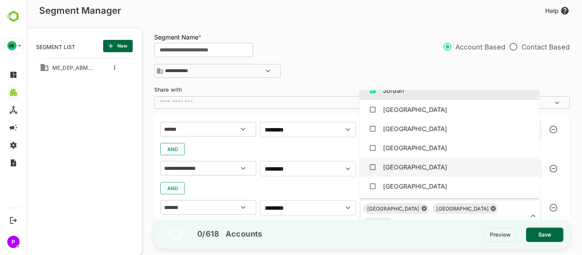
click at [417, 168] on div "[GEOGRAPHIC_DATA]" at bounding box center [449, 167] width 168 height 15
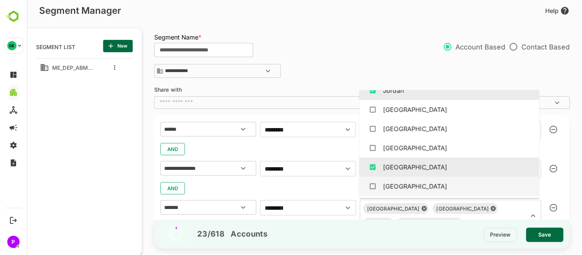
click at [426, 182] on div "[GEOGRAPHIC_DATA]" at bounding box center [449, 186] width 168 height 15
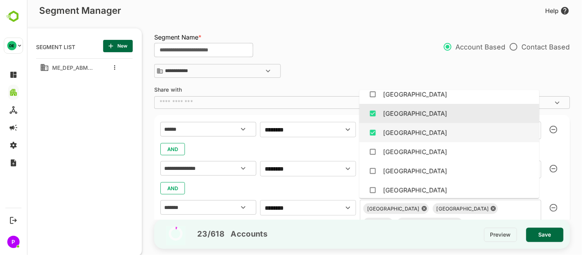
scroll to position [239, 0]
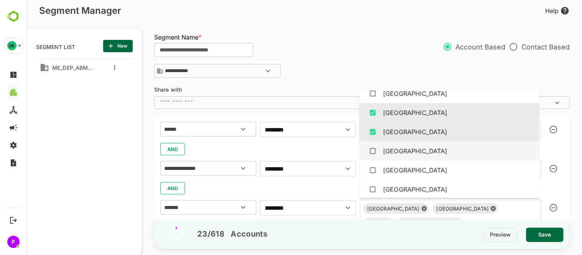
click at [420, 148] on div "[GEOGRAPHIC_DATA]" at bounding box center [449, 151] width 168 height 15
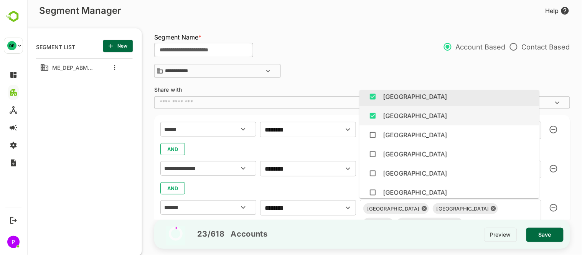
scroll to position [285, 0]
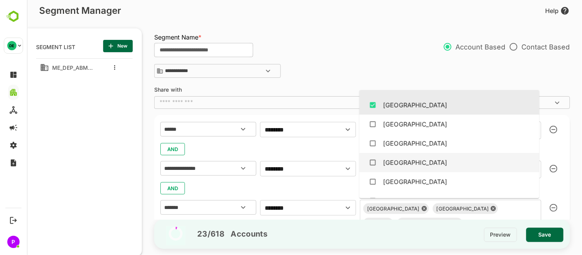
click at [403, 167] on div "[GEOGRAPHIC_DATA]" at bounding box center [449, 162] width 168 height 15
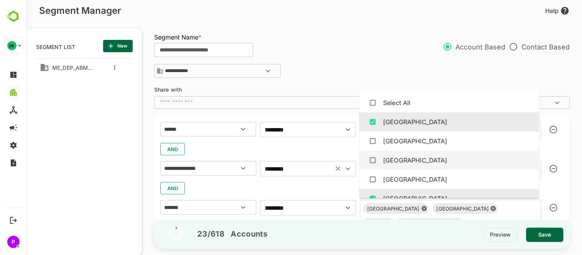
scroll to position [56, 0]
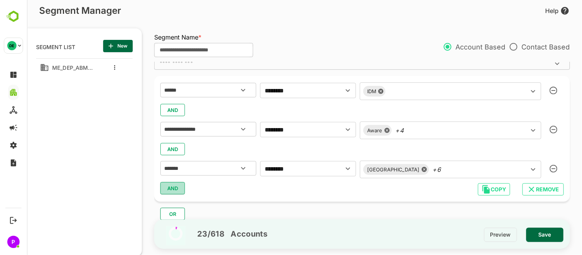
click at [175, 188] on span "AND" at bounding box center [172, 188] width 12 height 10
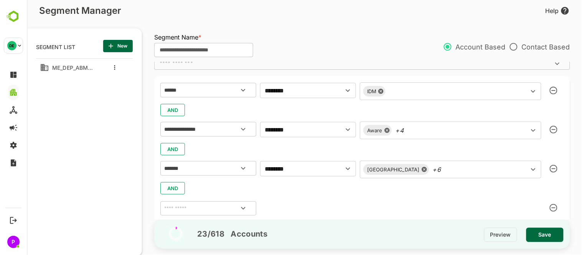
scroll to position [95, 0]
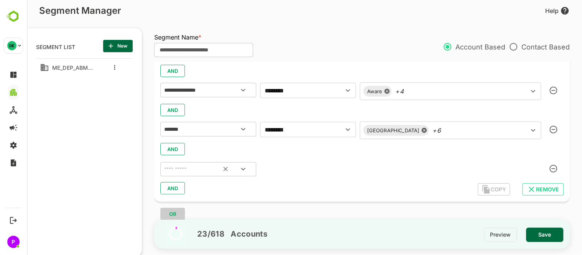
click at [240, 169] on icon "Open" at bounding box center [242, 168] width 9 height 9
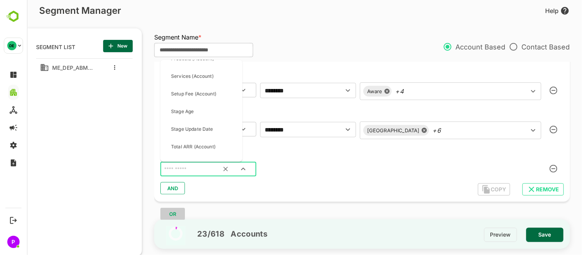
scroll to position [905, 0]
click at [203, 109] on div "Stage Age" at bounding box center [201, 111] width 76 height 16
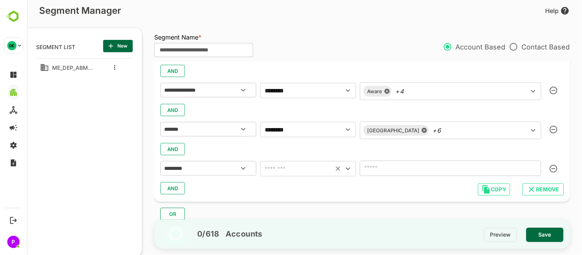
click at [349, 165] on icon "Open" at bounding box center [347, 168] width 9 height 9
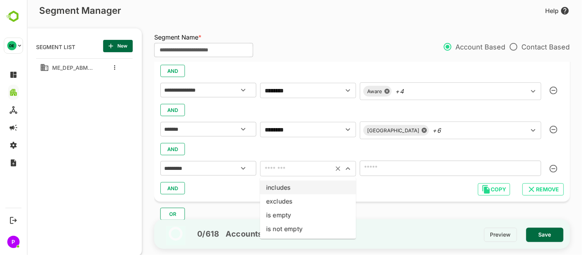
click at [304, 184] on li "includes" at bounding box center [308, 188] width 96 height 14
type input "********"
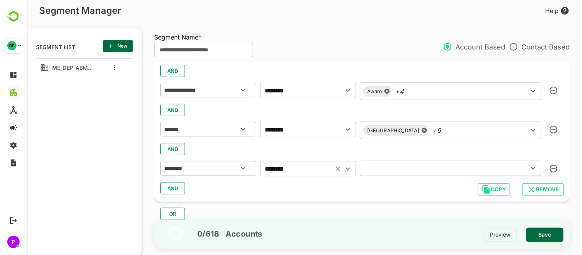
click at [529, 170] on icon "Open" at bounding box center [532, 168] width 9 height 9
click at [242, 171] on icon "Open" at bounding box center [242, 168] width 9 height 9
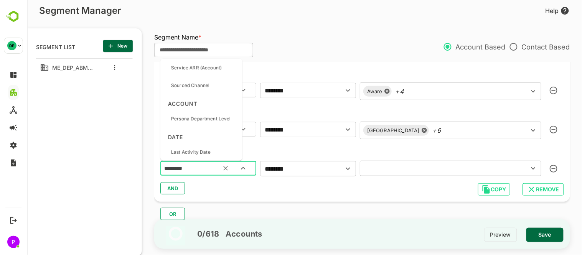
scroll to position [1085, 0]
click at [215, 120] on p "Persona Department Level" at bounding box center [201, 118] width 60 height 7
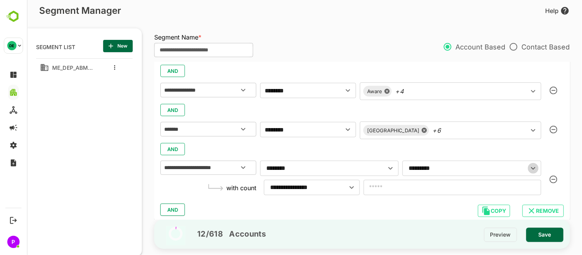
click at [533, 169] on icon "Open" at bounding box center [532, 168] width 9 height 9
click at [533, 169] on icon "Close" at bounding box center [532, 168] width 4 height 3
click at [551, 177] on icon "button" at bounding box center [553, 180] width 8 height 8
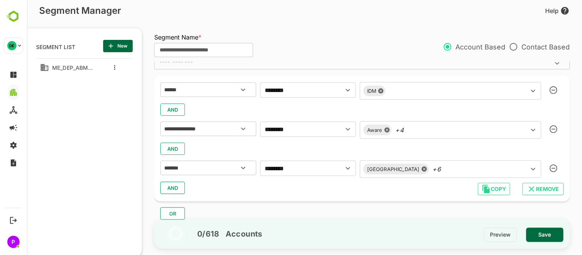
scroll to position [56, 0]
click at [179, 188] on button "AND" at bounding box center [172, 188] width 25 height 12
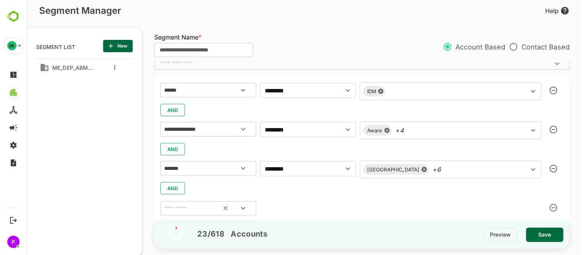
click at [246, 207] on icon "Open" at bounding box center [242, 208] width 9 height 9
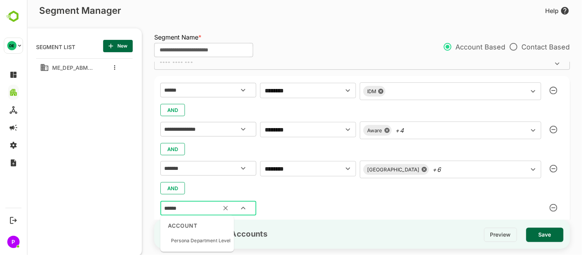
type input "*******"
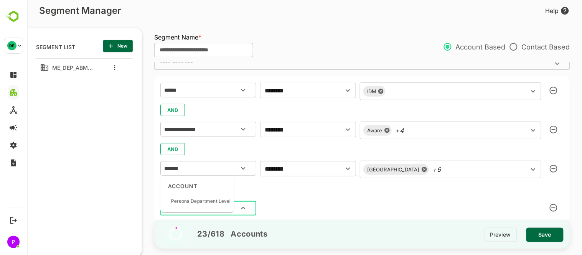
scroll to position [95, 0]
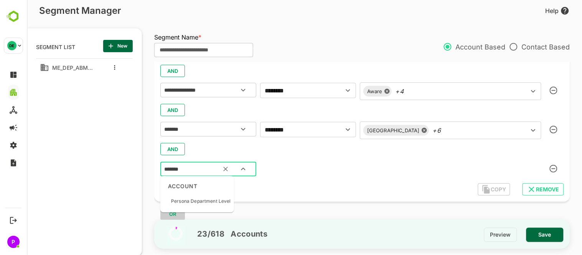
click at [246, 173] on icon "Close" at bounding box center [242, 168] width 9 height 9
click at [223, 167] on icon "Clear" at bounding box center [225, 169] width 8 height 8
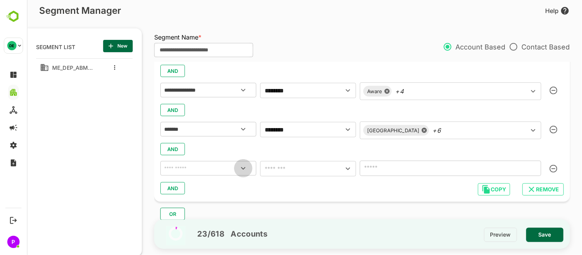
click at [242, 168] on icon "Open" at bounding box center [242, 168] width 4 height 3
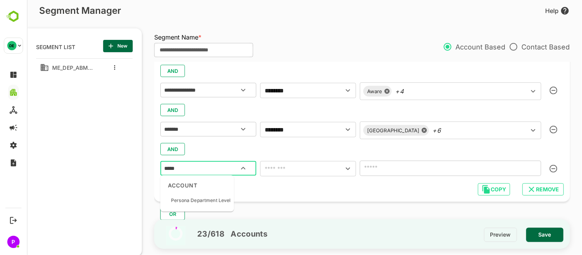
type input "******"
click at [205, 201] on p "Persona Department Level" at bounding box center [201, 200] width 60 height 7
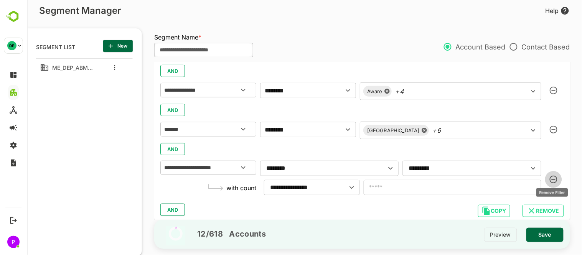
click at [554, 178] on icon "button" at bounding box center [553, 180] width 8 height 8
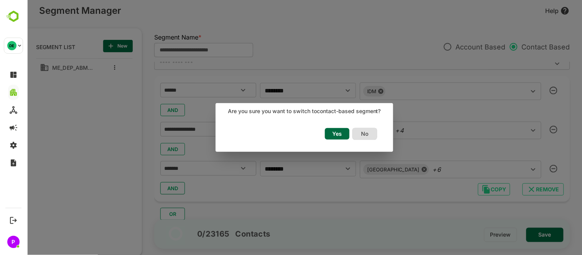
scroll to position [78, 0]
click at [342, 135] on span "Yes" at bounding box center [336, 134] width 17 height 10
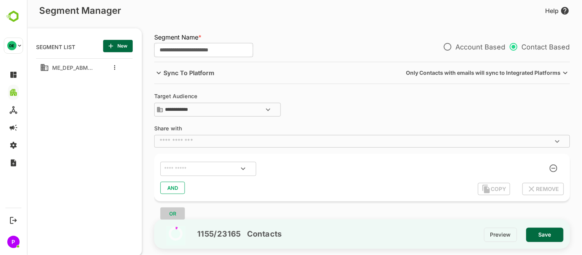
scroll to position [0, 0]
click at [243, 171] on icon "Open" at bounding box center [242, 168] width 9 height 9
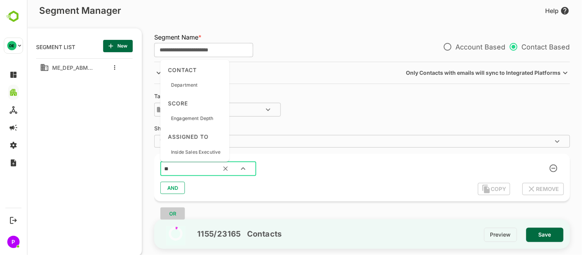
type input "***"
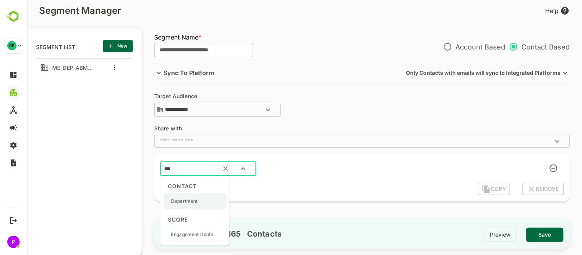
click at [196, 202] on p "Department" at bounding box center [184, 201] width 27 height 7
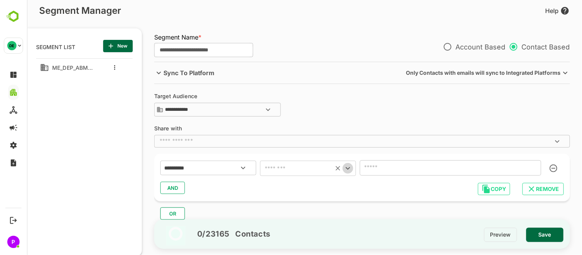
click at [344, 169] on icon "Open" at bounding box center [347, 168] width 9 height 9
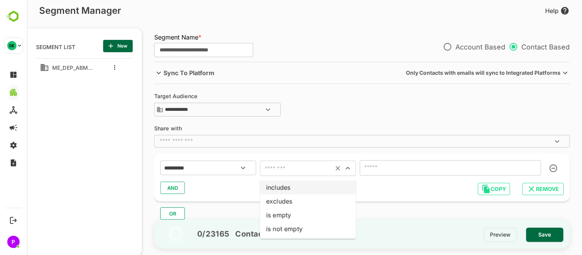
click at [286, 191] on li "includes" at bounding box center [308, 188] width 96 height 14
type input "********"
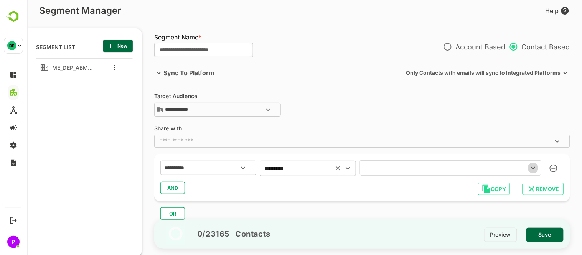
click at [531, 166] on icon "Open" at bounding box center [532, 167] width 9 height 9
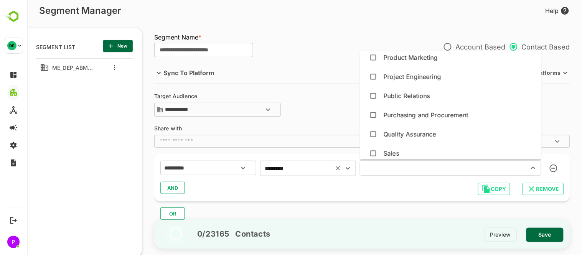
scroll to position [716, 0]
click at [297, 202] on div "OR" at bounding box center [365, 210] width 422 height 18
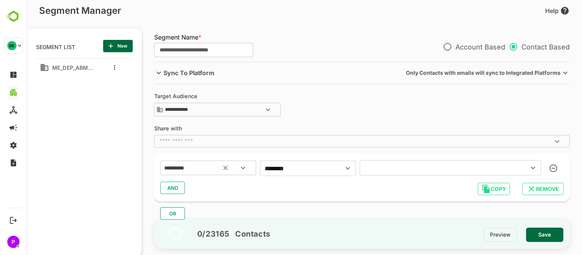
click at [244, 169] on icon "Open" at bounding box center [242, 167] width 9 height 9
type input "*****"
click at [190, 169] on input "*****" at bounding box center [198, 168] width 72 height 10
click at [222, 166] on icon "Clear" at bounding box center [225, 168] width 8 height 8
click at [240, 169] on icon "Open" at bounding box center [242, 167] width 9 height 9
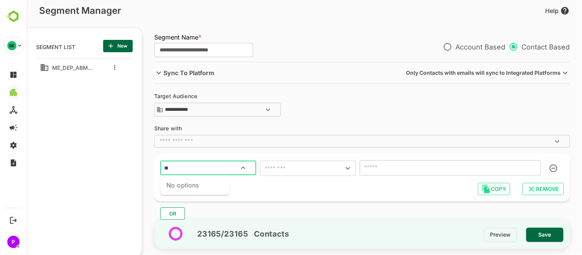
type input "*"
click at [408, 99] on div "**********" at bounding box center [362, 106] width 416 height 25
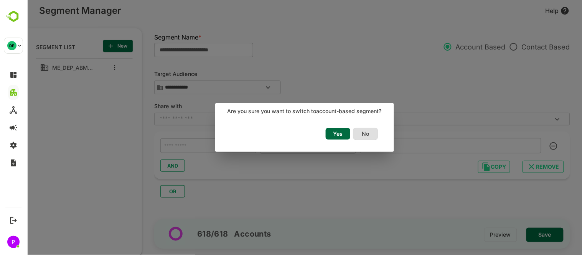
click at [334, 136] on span "Yes" at bounding box center [337, 134] width 17 height 10
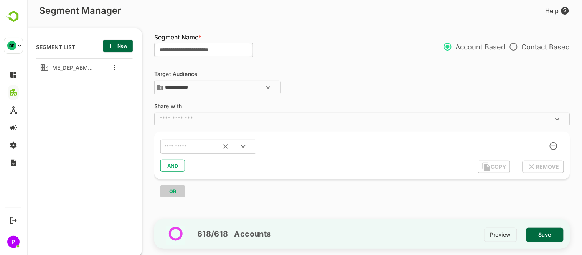
click at [242, 148] on icon "Open" at bounding box center [242, 146] width 9 height 9
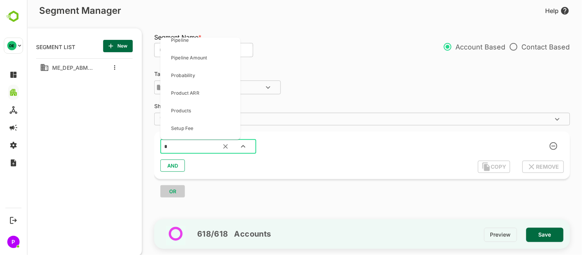
scroll to position [0, 0]
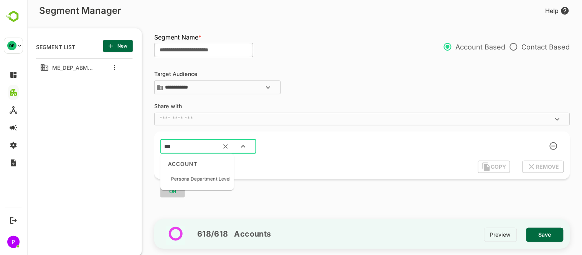
type input "****"
click at [210, 181] on p "Persona Department Level" at bounding box center [201, 179] width 60 height 7
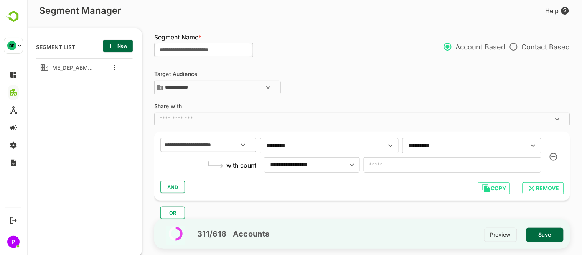
click at [410, 166] on input "*" at bounding box center [452, 164] width 178 height 21
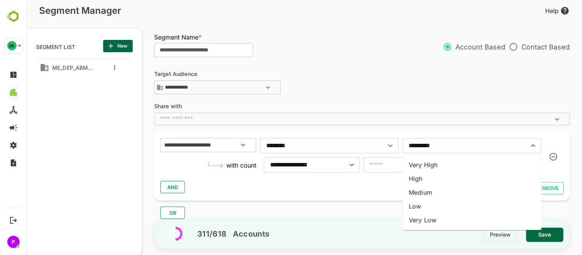
click at [520, 148] on input "*********" at bounding box center [473, 145] width 135 height 15
